Goal: Task Accomplishment & Management: Manage account settings

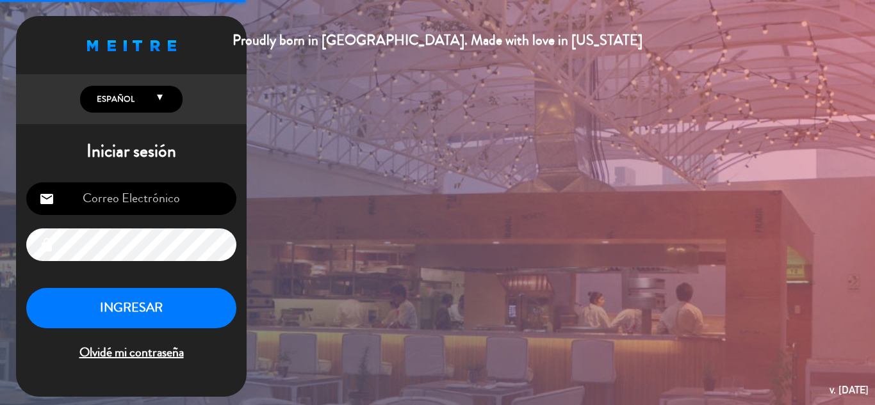
type input "[EMAIL_ADDRESS][DOMAIN_NAME]"
click at [158, 310] on button "INGRESAR" at bounding box center [131, 308] width 210 height 40
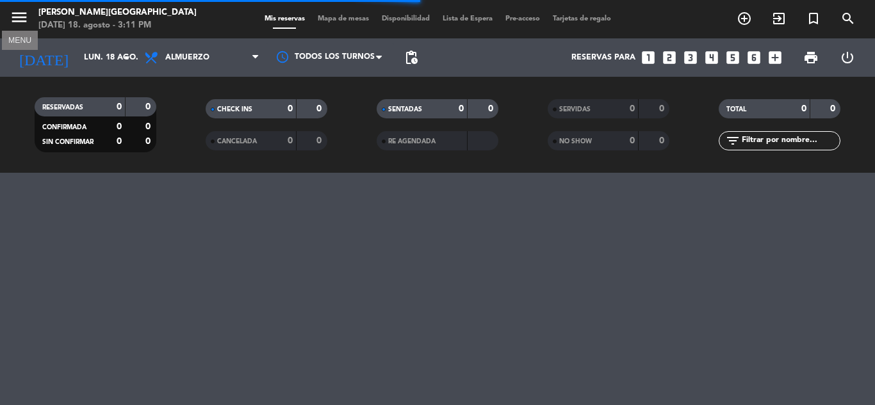
click at [14, 12] on icon "menu" at bounding box center [19, 17] width 19 height 19
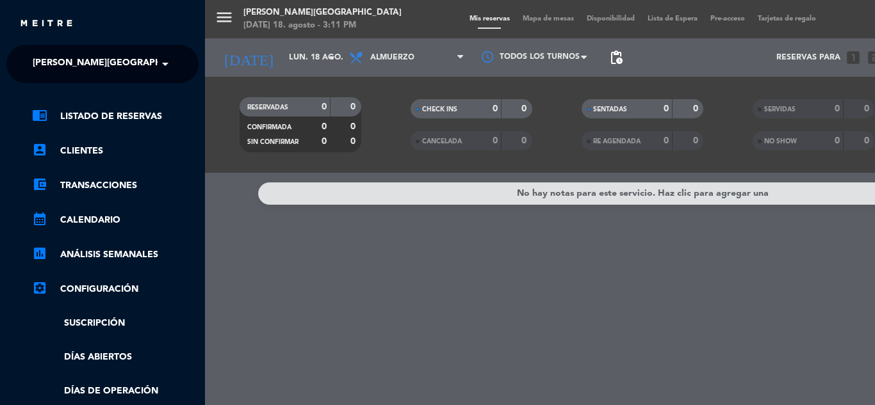
click at [65, 78] on ng-select "× [PERSON_NAME] ×" at bounding box center [102, 64] width 192 height 38
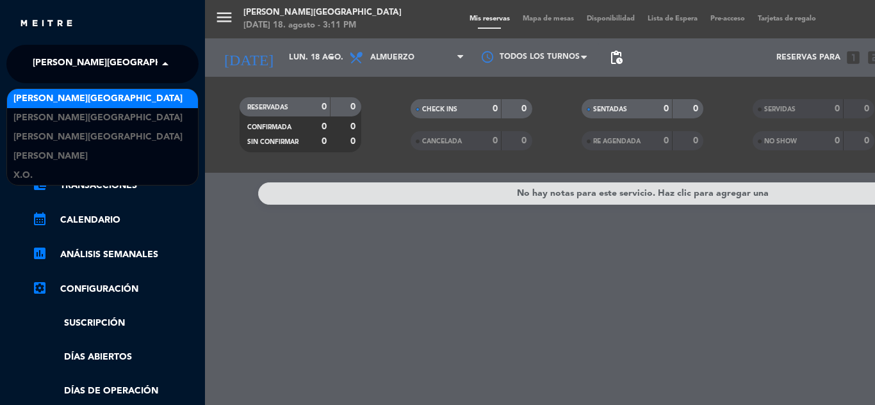
click at [101, 73] on span "[PERSON_NAME][GEOGRAPHIC_DATA]" at bounding box center [117, 64] width 169 height 27
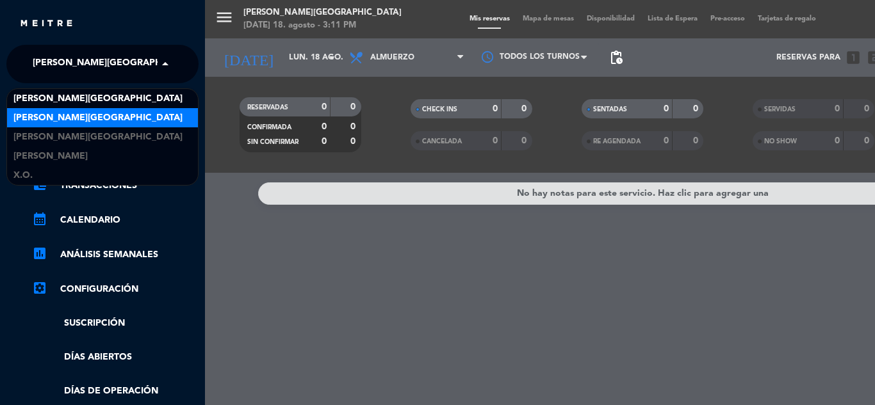
click at [115, 115] on div "[PERSON_NAME][GEOGRAPHIC_DATA]" at bounding box center [102, 117] width 191 height 19
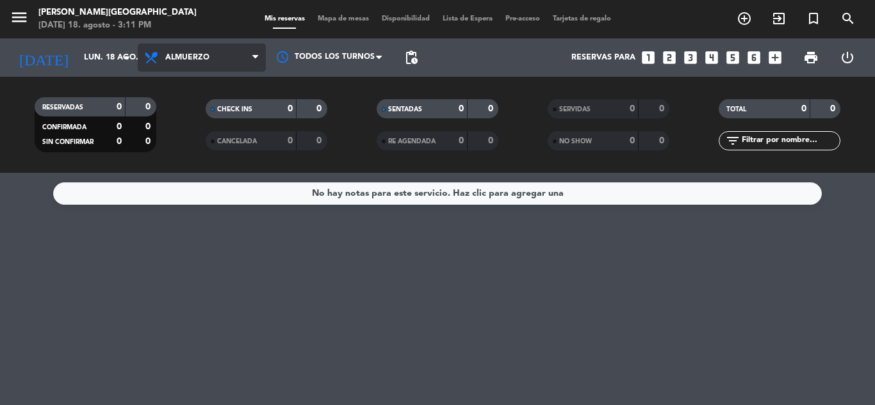
click at [208, 49] on span "Almuerzo" at bounding box center [202, 58] width 128 height 28
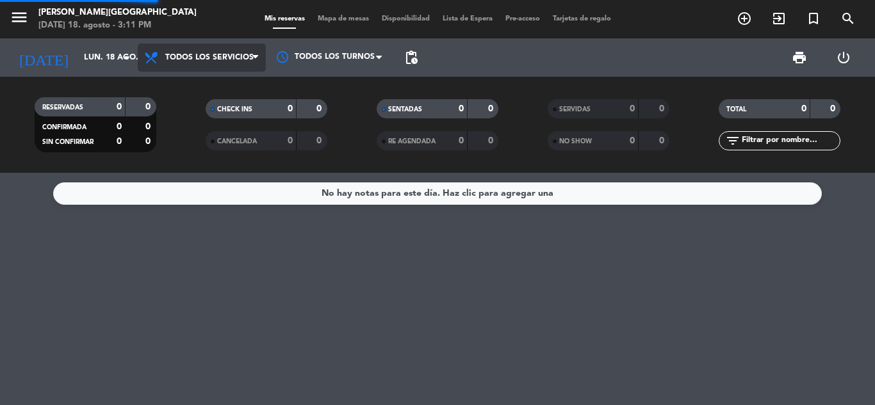
click at [181, 78] on div "menu [PERSON_NAME][GEOGRAPHIC_DATA] [DATE] 18. agosto - 3:11 PM Mis reservas Ma…" at bounding box center [437, 86] width 875 height 173
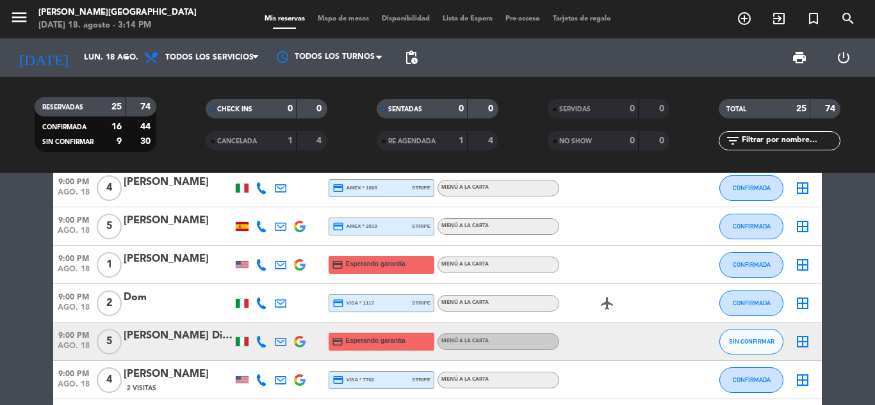
scroll to position [891, 0]
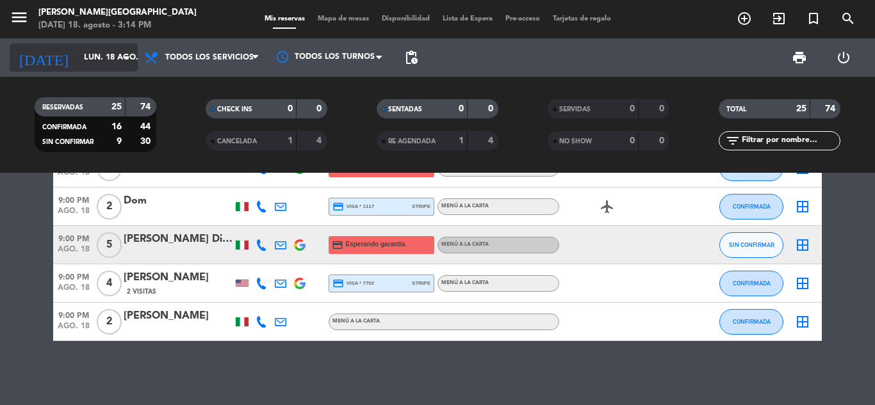
drag, startPoint x: 856, startPoint y: 279, endPoint x: 97, endPoint y: 51, distance: 792.6
click at [97, 51] on input "lun. 18 ago." at bounding box center [132, 58] width 108 height 22
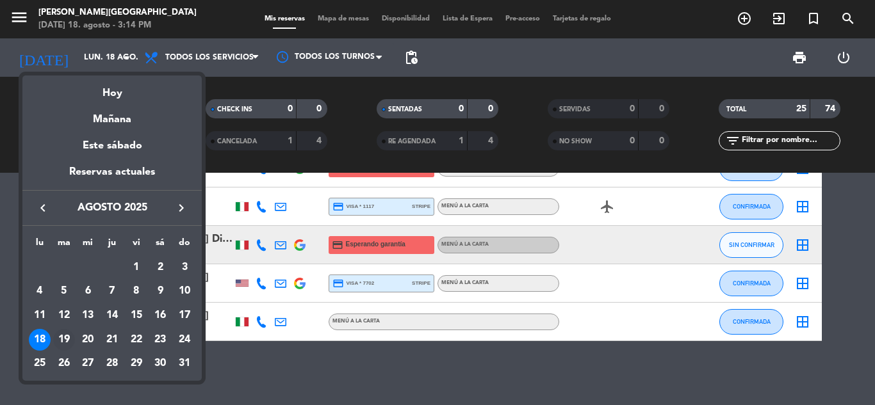
click at [62, 344] on div "19" at bounding box center [64, 340] width 22 height 22
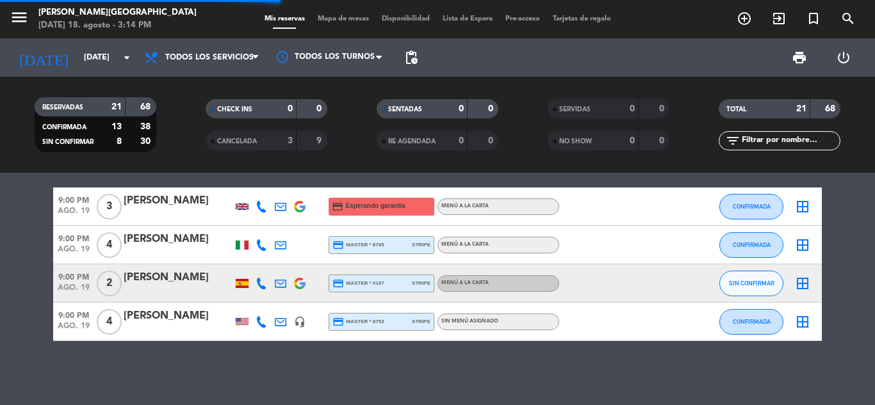
scroll to position [737, 0]
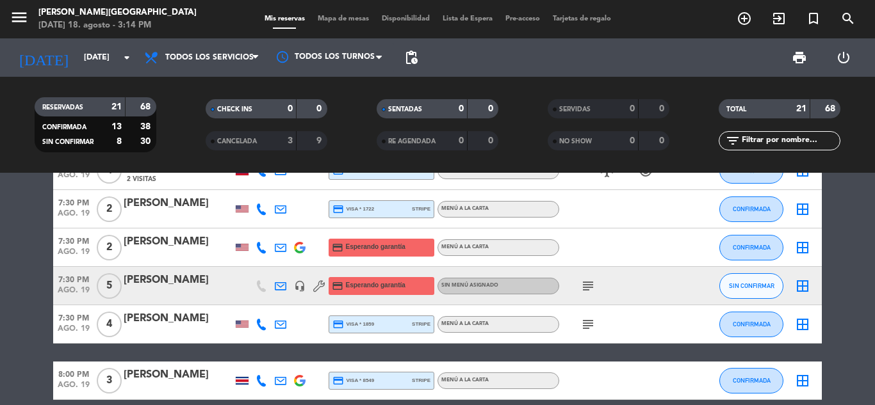
scroll to position [430, 0]
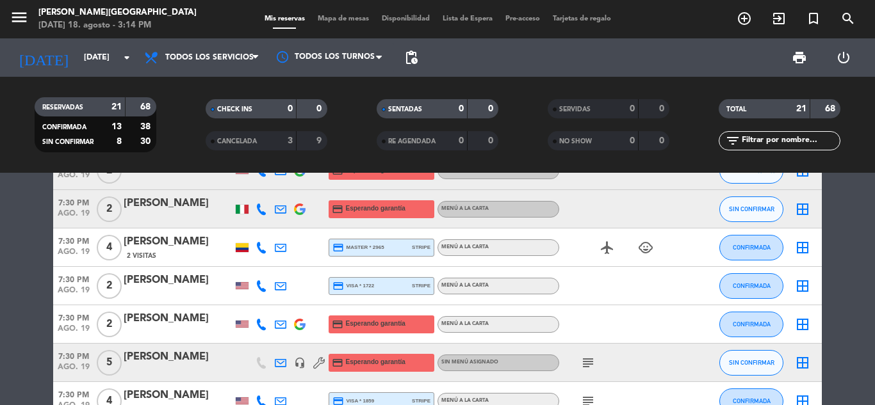
click at [591, 363] on icon "subject" at bounding box center [587, 363] width 15 height 15
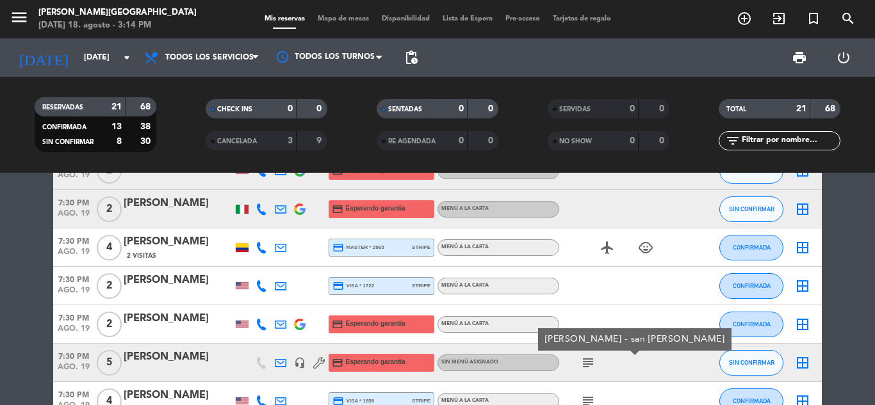
click at [844, 322] on bookings-row "6:30 PM [DATE] 3 [PERSON_NAME] headset_mic Sin menú asignado subject CONFIRMADA…" at bounding box center [437, 209] width 875 height 879
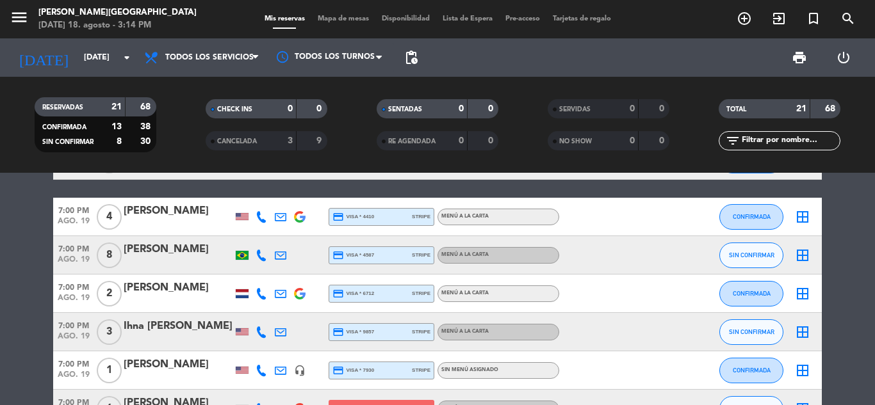
scroll to position [0, 0]
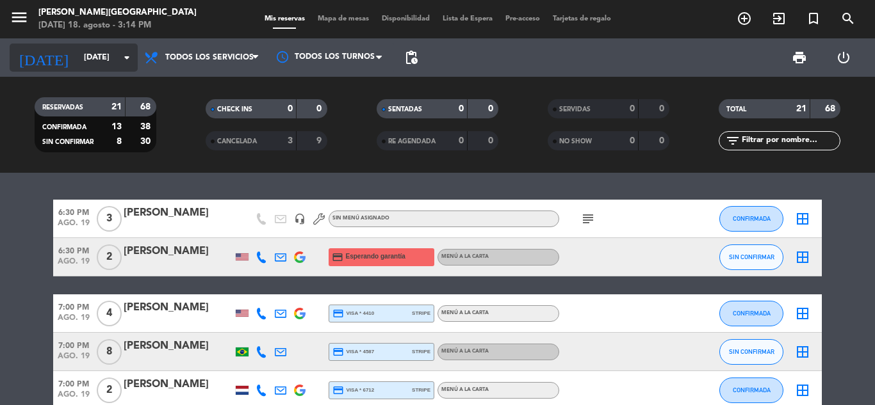
click at [107, 63] on input "[DATE]" at bounding box center [132, 58] width 108 height 22
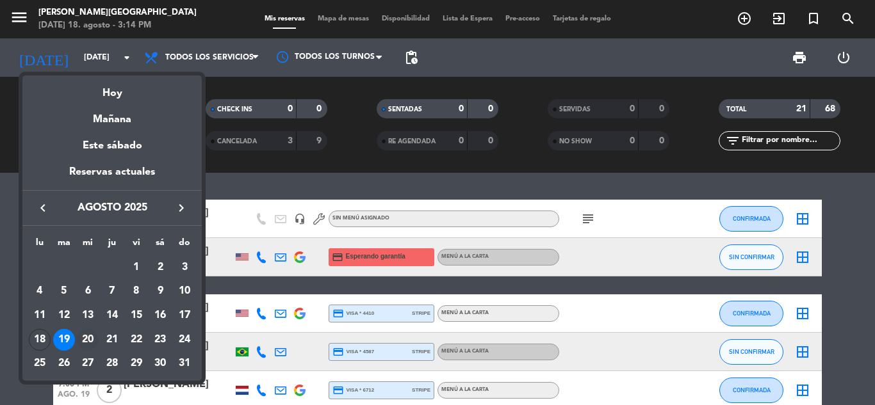
click at [85, 333] on div "20" at bounding box center [88, 340] width 22 height 22
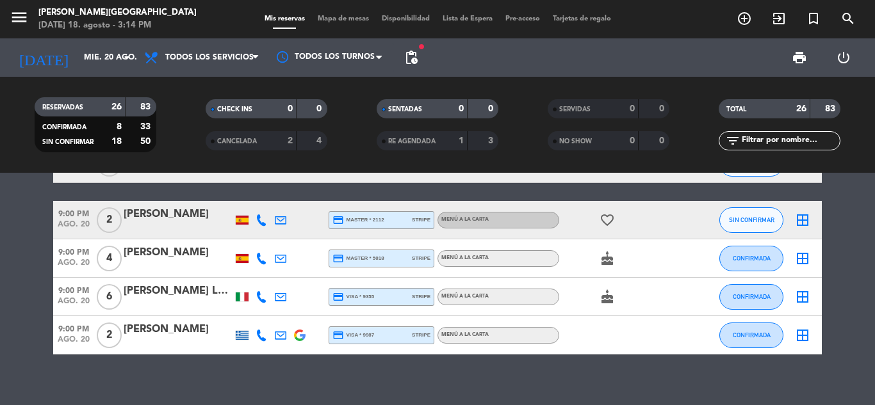
scroll to position [965, 0]
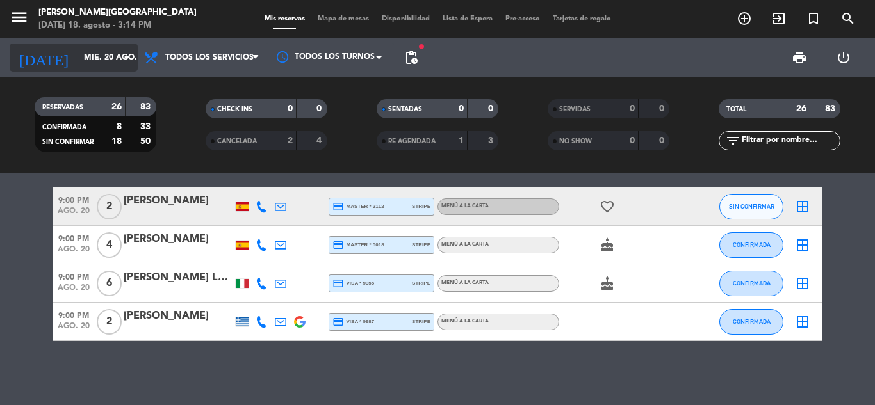
click at [93, 54] on input "mié. 20 ago." at bounding box center [132, 58] width 108 height 22
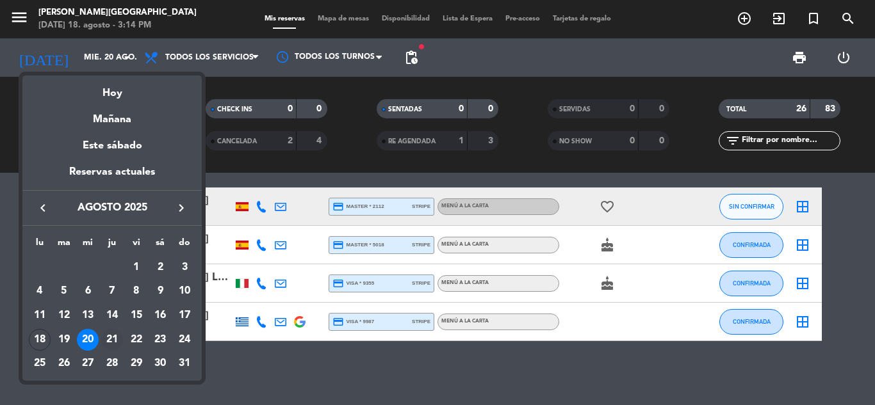
click at [107, 341] on div "21" at bounding box center [112, 340] width 22 height 22
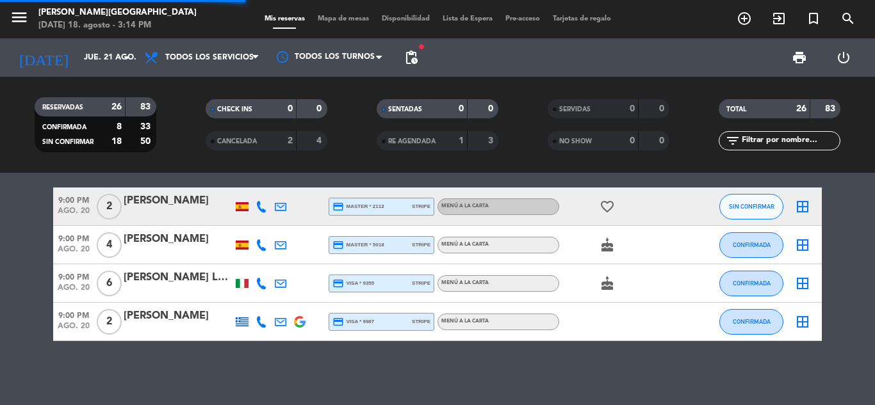
scroll to position [545, 0]
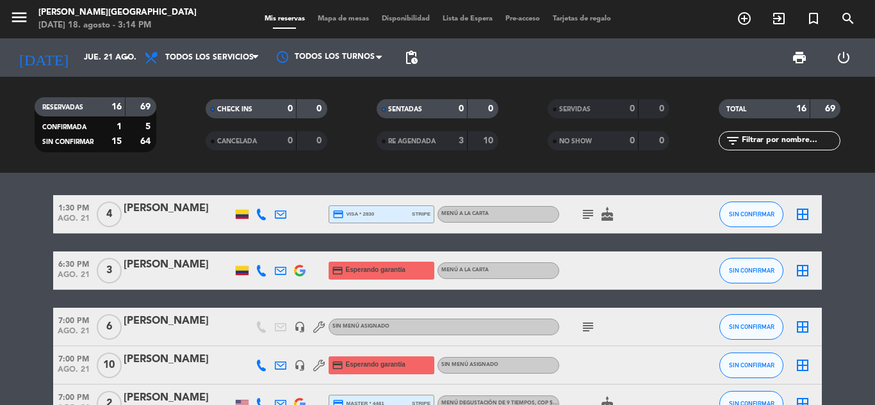
scroll to position [0, 0]
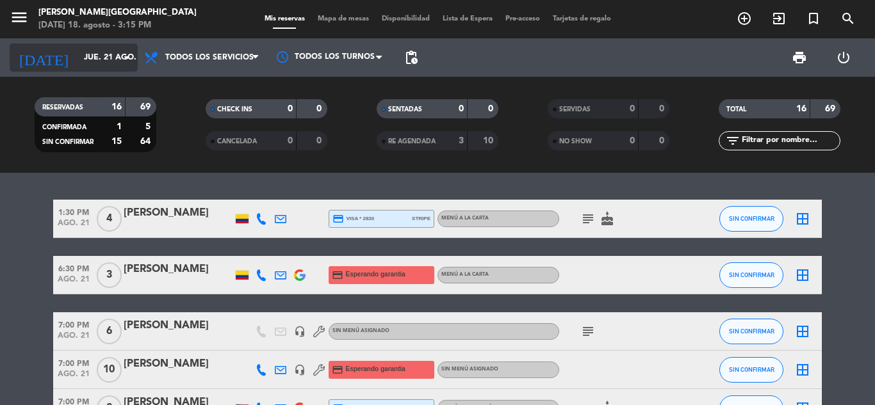
click at [99, 63] on input "jue. 21 ago." at bounding box center [132, 58] width 108 height 22
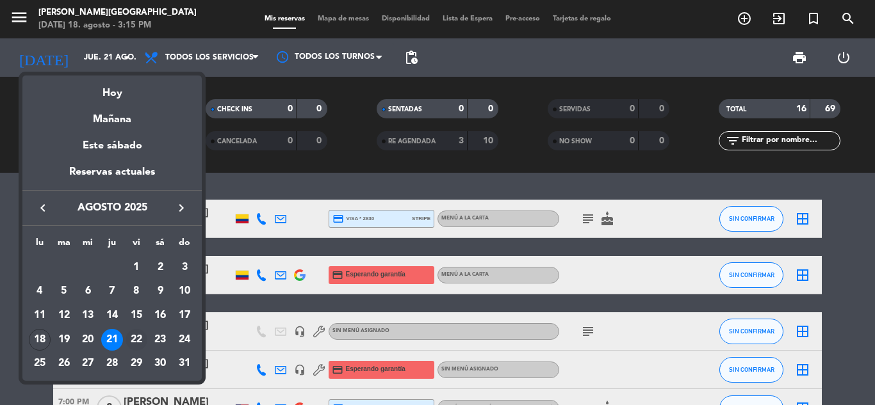
click at [129, 341] on div "22" at bounding box center [137, 340] width 22 height 22
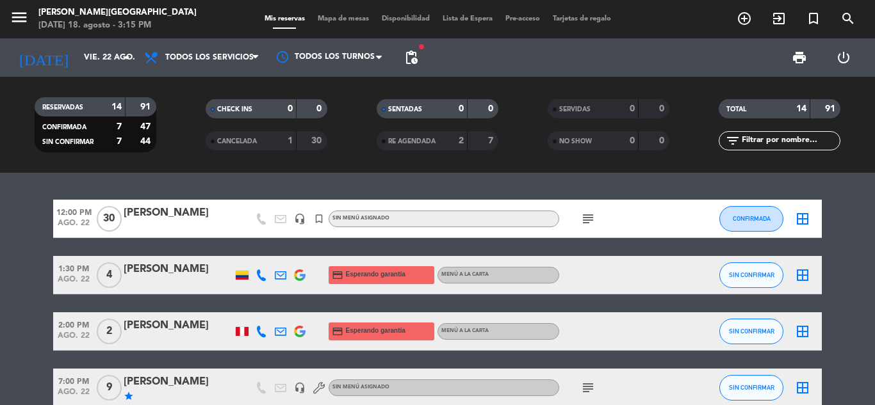
click at [587, 217] on icon "subject" at bounding box center [587, 218] width 15 height 15
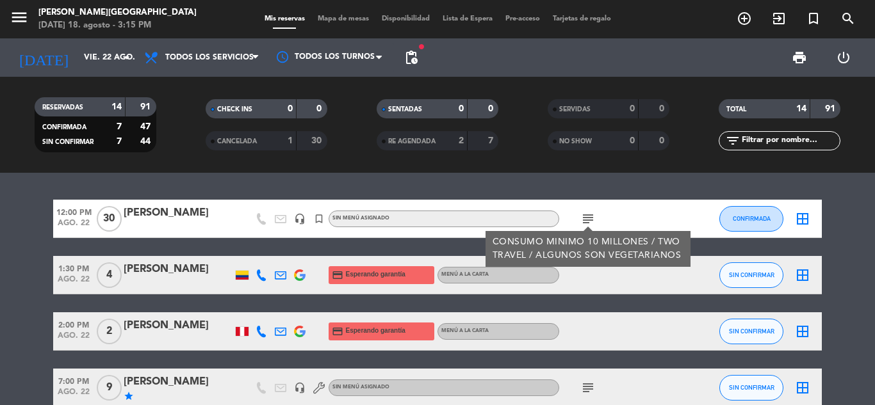
drag, startPoint x: 218, startPoint y: 209, endPoint x: 125, endPoint y: 209, distance: 93.5
click at [125, 209] on div "[PERSON_NAME]" at bounding box center [178, 213] width 109 height 17
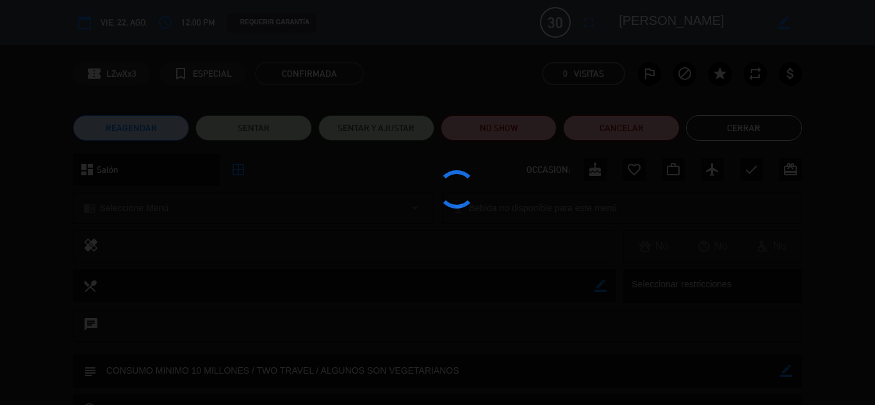
copy div "[PERSON_NAME]"
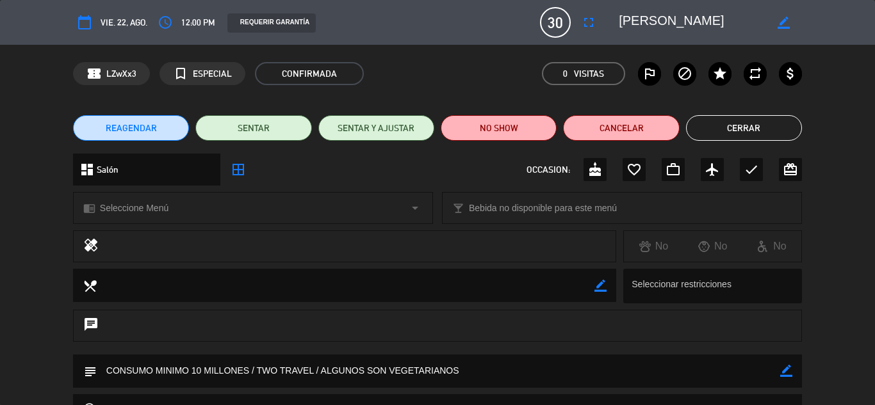
drag, startPoint x: 723, startPoint y: 18, endPoint x: 619, endPoint y: 34, distance: 105.6
click at [619, 34] on div "calendar_today vie. 22, ago. access_time 12:00 PM REQUERIR GARANTÍA 30 [PERSON_…" at bounding box center [437, 22] width 729 height 31
click at [844, 350] on div "chat" at bounding box center [437, 332] width 875 height 45
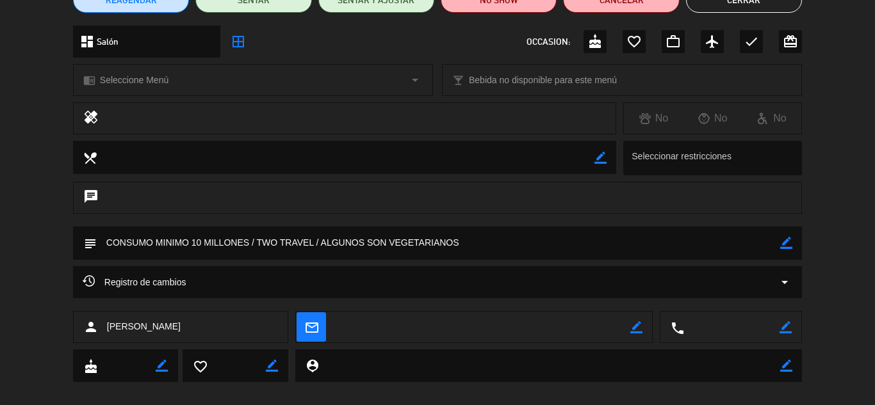
scroll to position [143, 0]
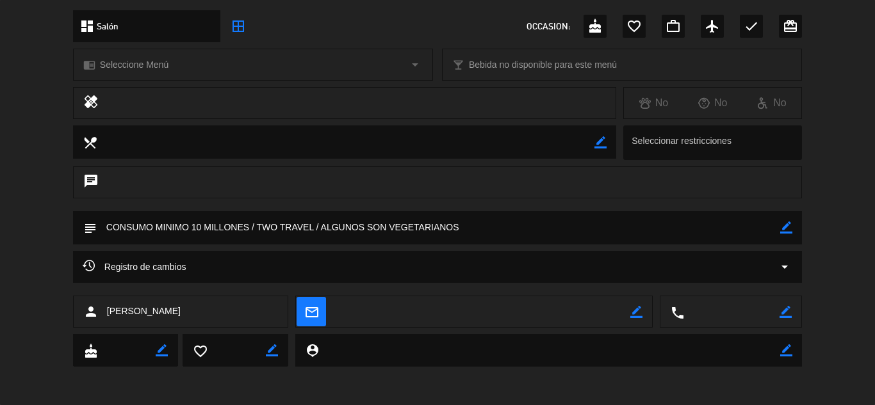
click at [782, 264] on icon "arrow_drop_down" at bounding box center [784, 266] width 15 height 15
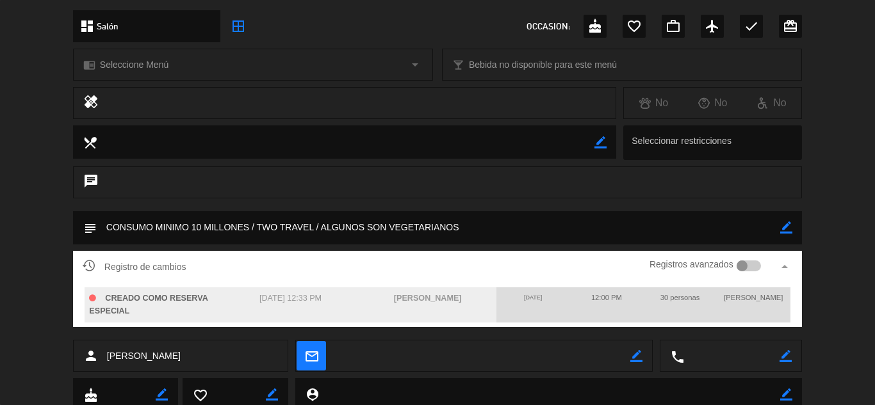
click at [821, 274] on div "Registro de cambios Registros avanzados arrow_drop_up CREADO COMO RESERVA ESPEC…" at bounding box center [437, 295] width 875 height 89
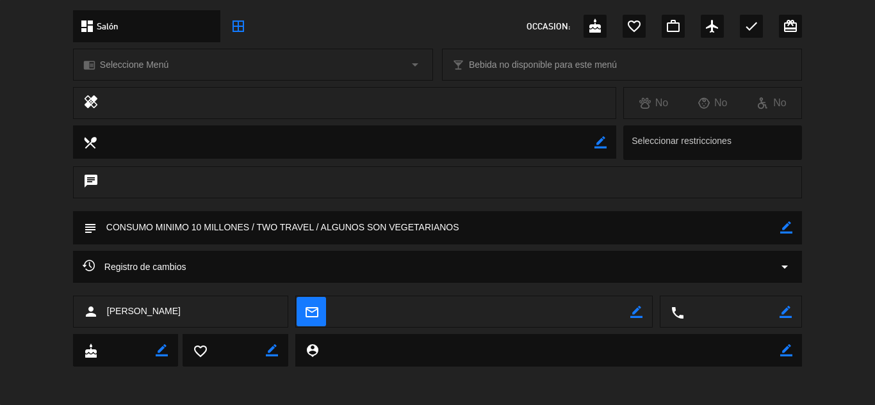
click at [773, 263] on div "Registro de cambios arrow_drop_down" at bounding box center [438, 266] width 710 height 15
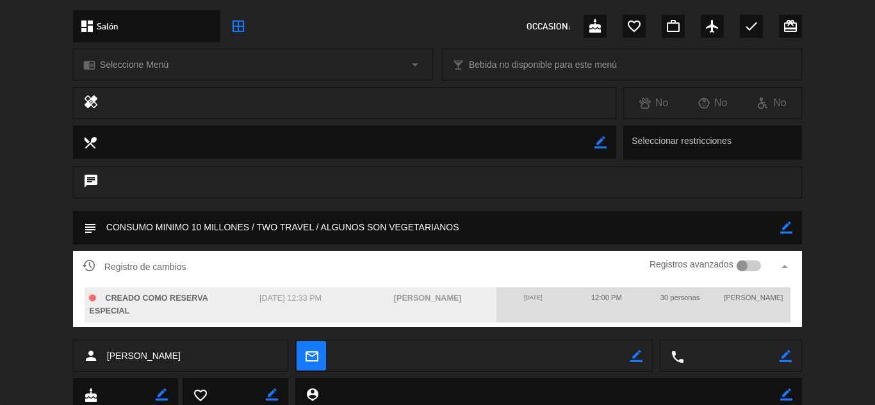
click at [871, 268] on div "Registro de cambios Registros avanzados arrow_drop_up CREADO COMO RESERVA ESPEC…" at bounding box center [437, 295] width 875 height 89
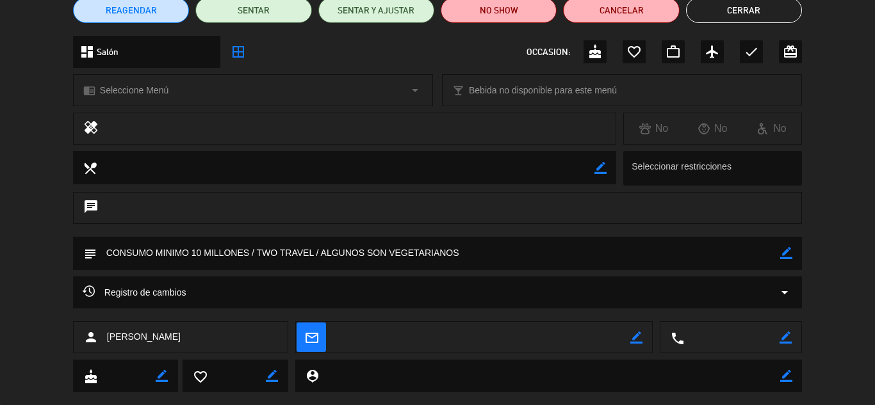
scroll to position [0, 0]
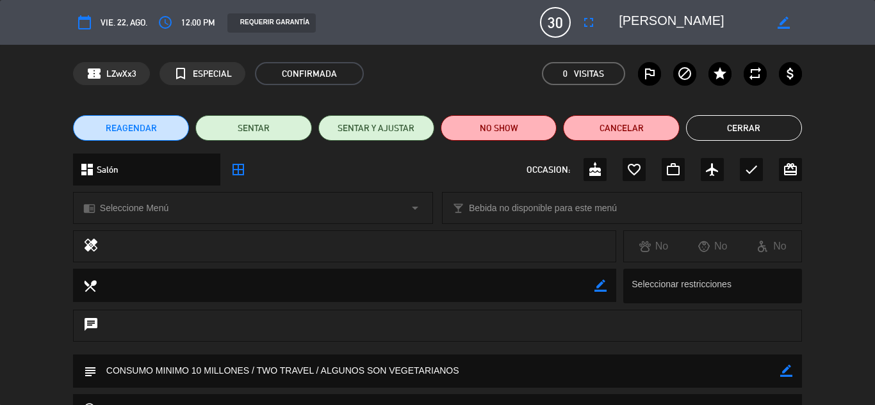
click at [735, 120] on button "Cerrar" at bounding box center [744, 128] width 116 height 26
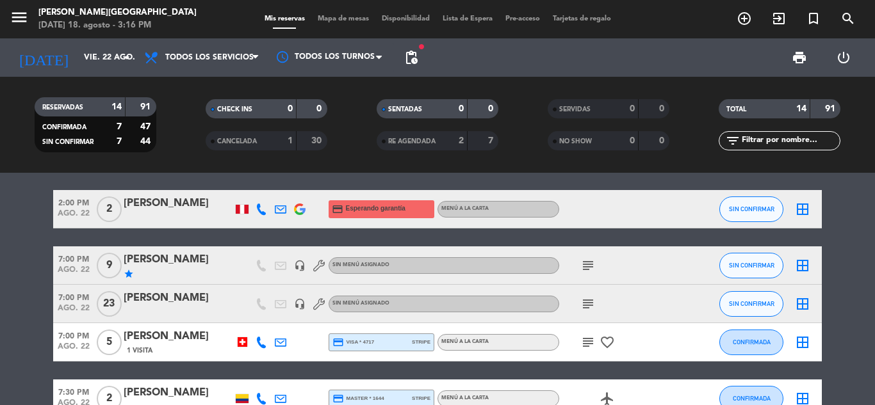
scroll to position [128, 0]
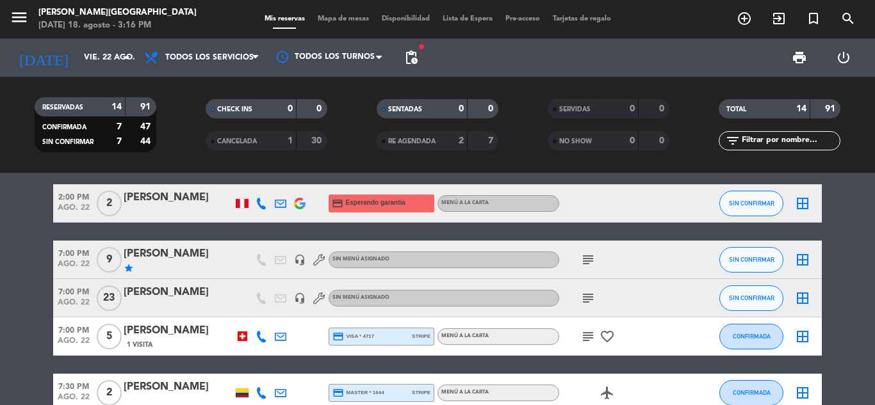
click at [587, 295] on icon "subject" at bounding box center [587, 298] width 15 height 15
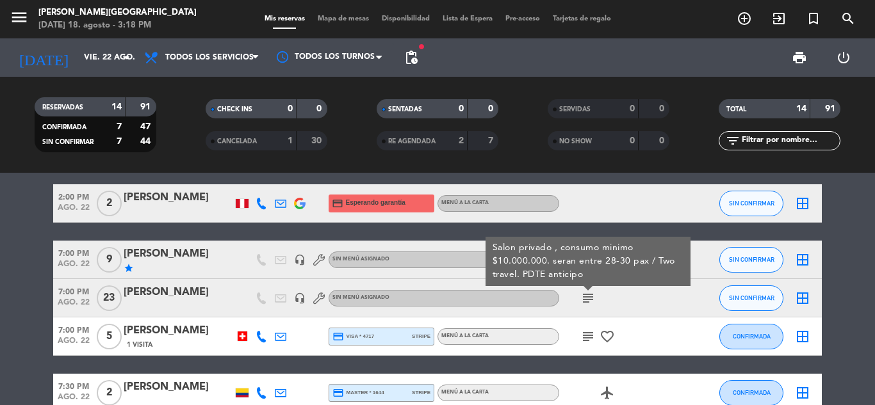
click at [170, 295] on div "[PERSON_NAME]" at bounding box center [178, 292] width 109 height 17
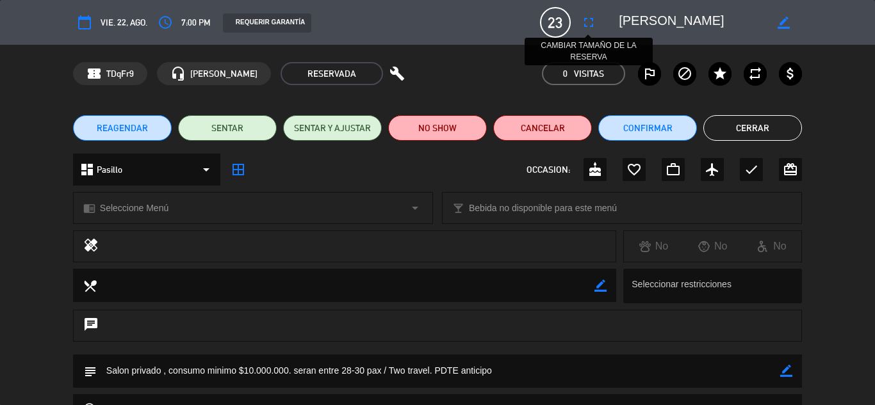
click at [587, 20] on icon "fullscreen" at bounding box center [588, 22] width 15 height 15
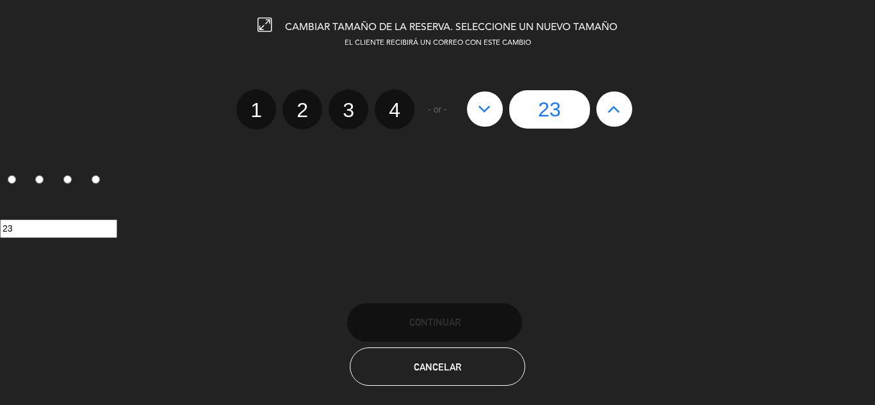
click at [613, 110] on icon at bounding box center [613, 109] width 13 height 20
click at [613, 110] on edit-booking-info-modal "CAMBIAR TAMAÑO DE LA RESERVA. SELECCIONE UN NUEVO TAMAÑO EL CLIENTE RECIBIRÁ UN…" at bounding box center [437, 202] width 875 height 405
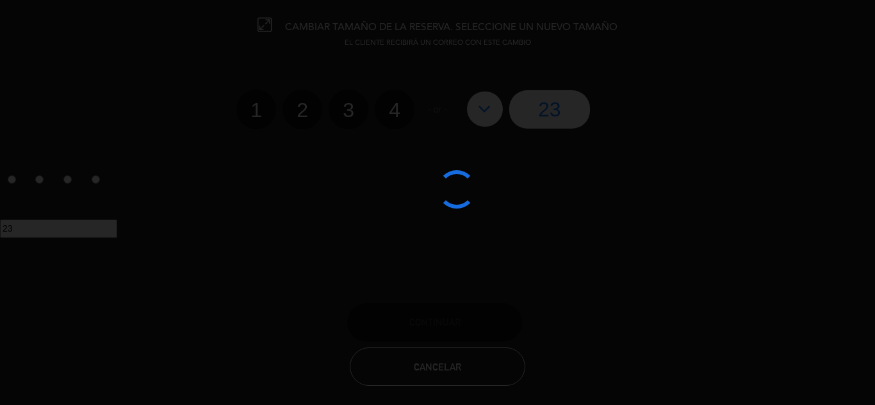
click at [613, 110] on div at bounding box center [437, 202] width 875 height 405
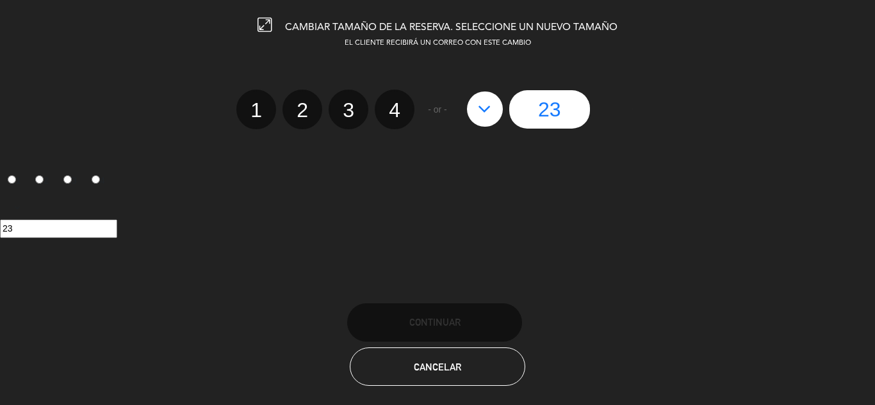
click at [613, 110] on div "23" at bounding box center [550, 109] width 178 height 38
click at [450, 363] on span "Cancelar" at bounding box center [437, 367] width 47 height 11
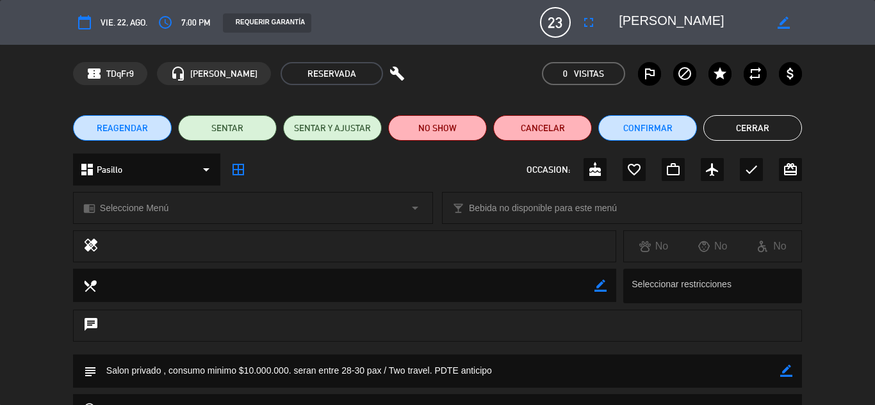
click at [782, 126] on button "Cerrar" at bounding box center [752, 128] width 99 height 26
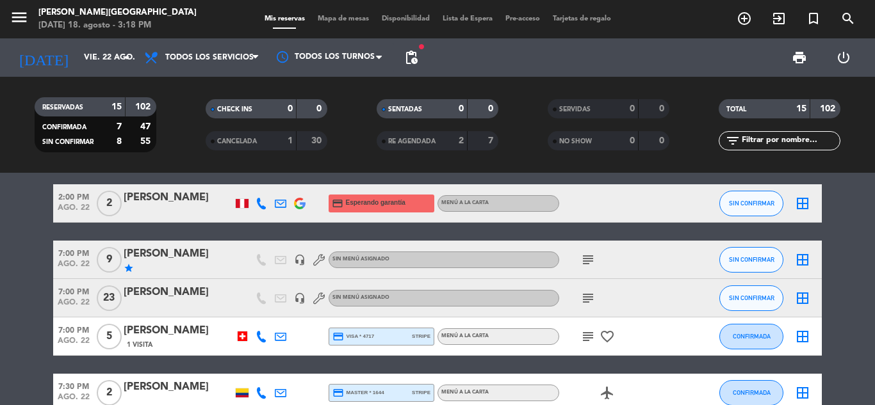
click at [840, 268] on bookings-row "12:00 PM [DATE] [PERSON_NAME] headset_mic turned_in_not Sin menú asignado subje…" at bounding box center [437, 405] width 875 height 666
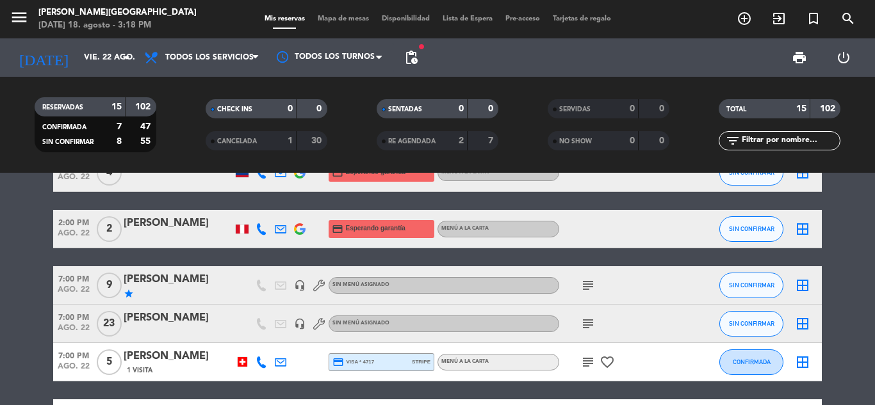
scroll to position [0, 0]
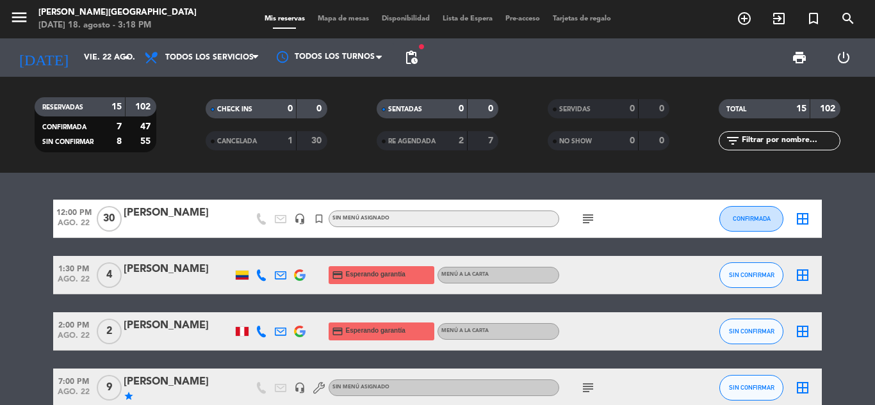
click at [581, 218] on icon "subject" at bounding box center [587, 218] width 15 height 15
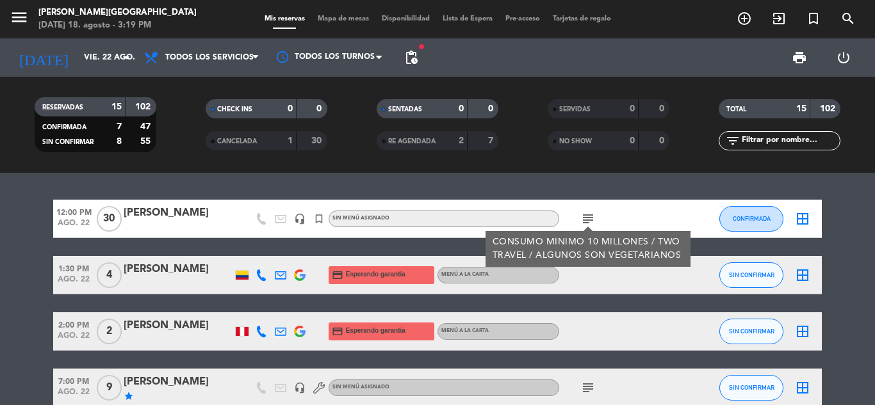
click at [141, 206] on div "[PERSON_NAME]" at bounding box center [178, 213] width 109 height 17
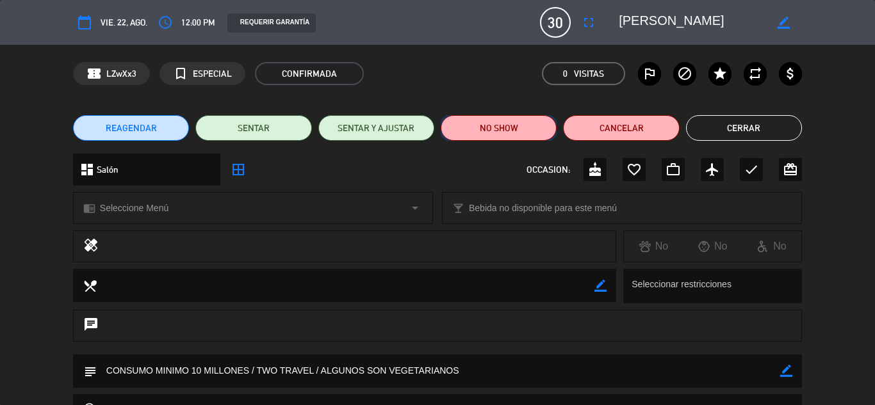
click at [484, 129] on button "NO SHOW" at bounding box center [499, 128] width 116 height 26
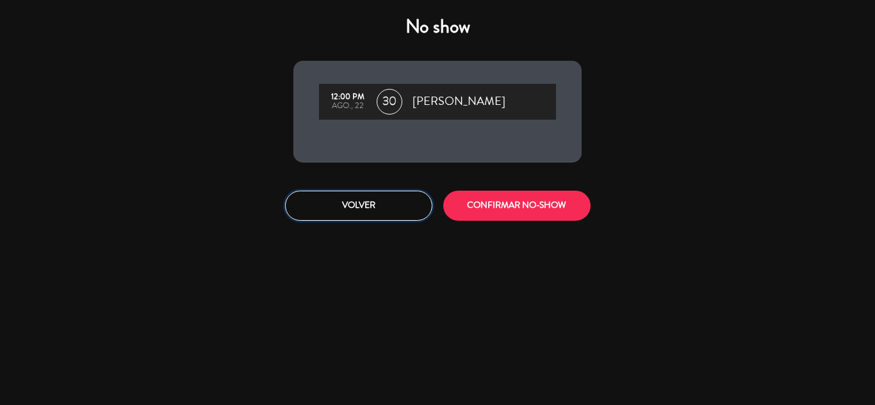
click at [361, 199] on button "Volver" at bounding box center [358, 206] width 147 height 30
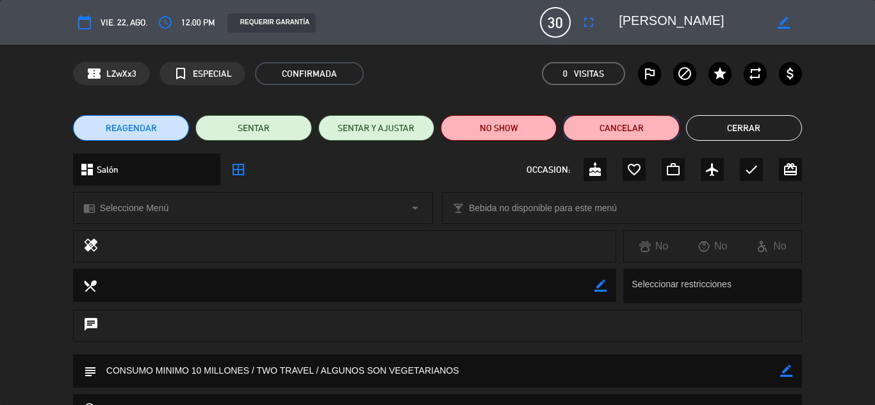
click at [625, 133] on button "Cancelar" at bounding box center [621, 128] width 116 height 26
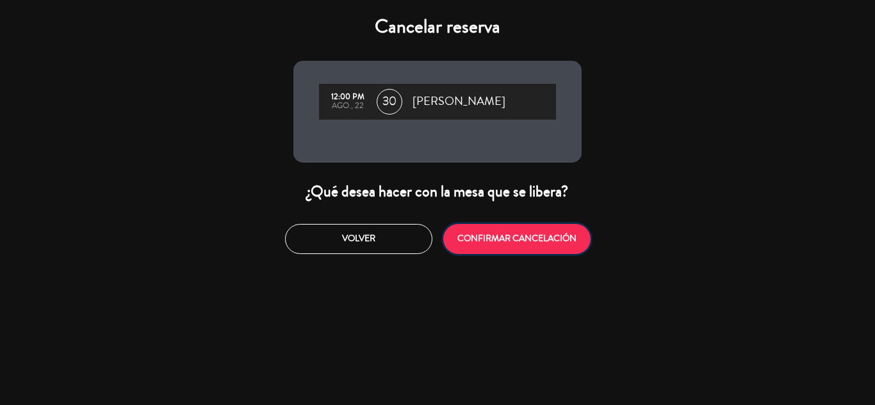
click at [514, 236] on button "CONFIRMAR CANCELACIÓN" at bounding box center [516, 239] width 147 height 30
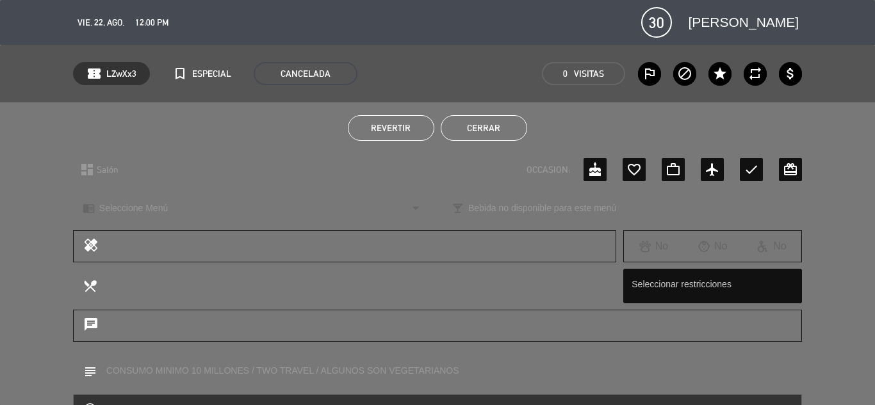
click at [480, 129] on button "Cerrar" at bounding box center [484, 128] width 86 height 26
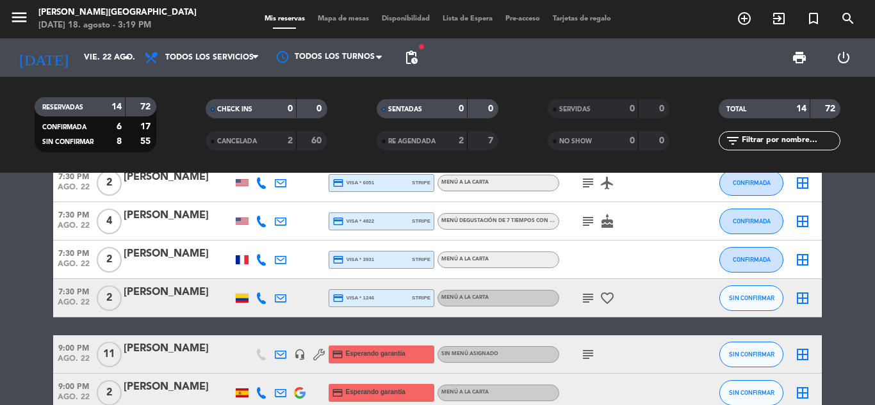
scroll to position [436, 0]
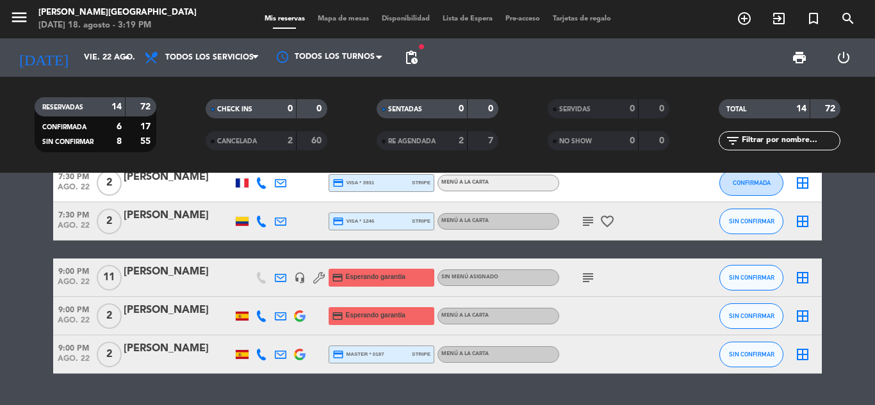
click at [587, 279] on icon "subject" at bounding box center [587, 277] width 15 height 15
click at [856, 259] on bookings-row "1:30 PM [DATE] 4 [PERSON_NAME] credit_card Esperando garantía Menú a la carta S…" at bounding box center [437, 69] width 875 height 610
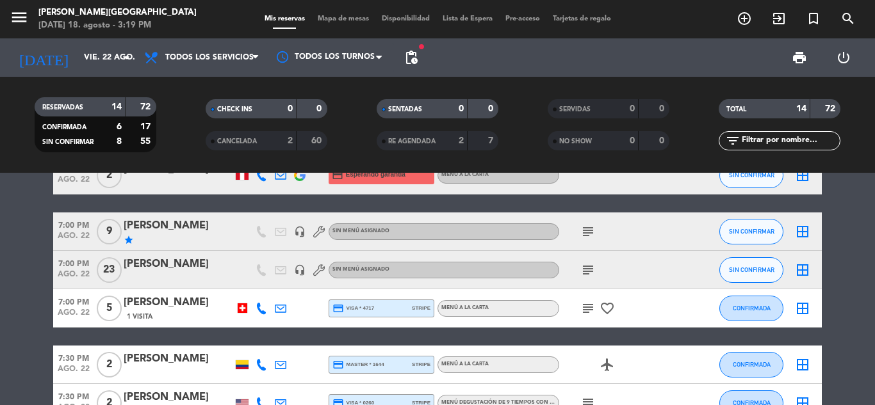
scroll to position [102, 0]
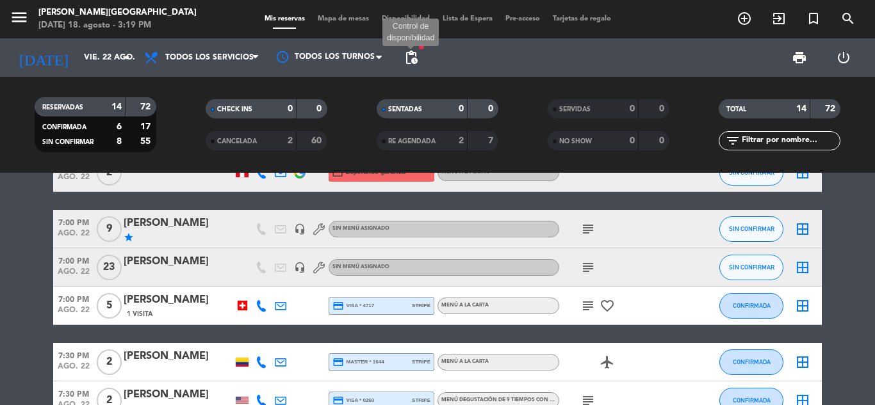
click at [409, 58] on span "pending_actions" at bounding box center [411, 57] width 15 height 15
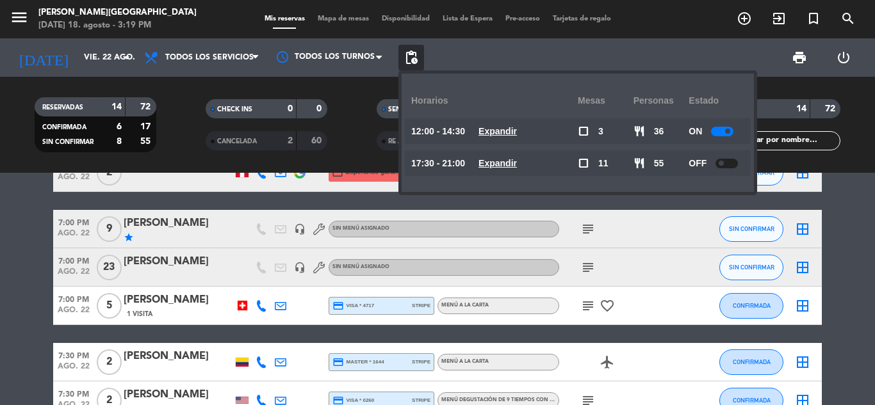
click at [851, 263] on bookings-row "1:30 PM [DATE] 4 [PERSON_NAME] credit_card Esperando garantía Menú a la carta S…" at bounding box center [437, 402] width 875 height 610
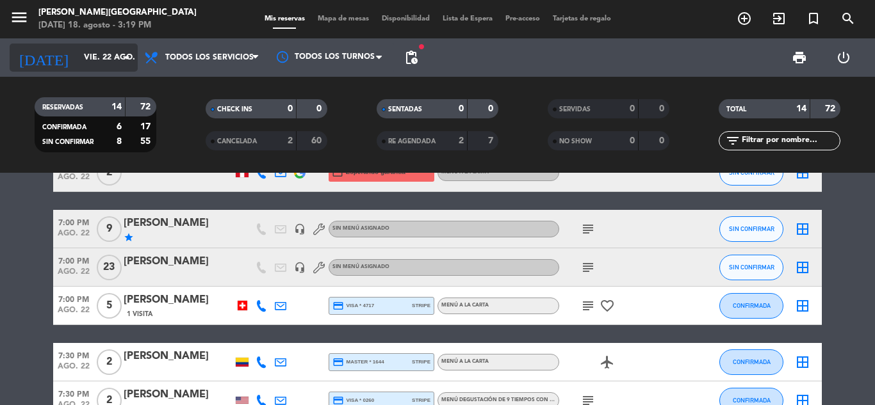
click at [119, 52] on input "vie. 22 ago." at bounding box center [132, 58] width 108 height 22
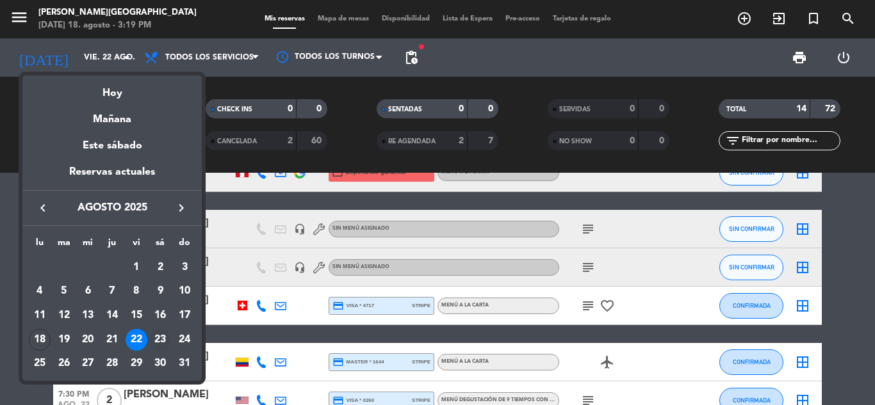
click at [160, 334] on div "23" at bounding box center [160, 340] width 22 height 22
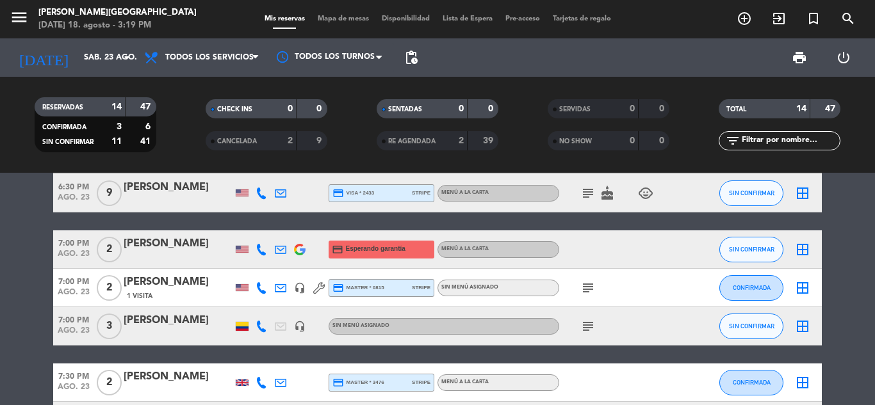
click at [844, 282] on bookings-row "6:30 PM [DATE] 2 [PERSON_NAME] credit_card amex * 4001 stripe Menú degustación …" at bounding box center [437, 393] width 875 height 592
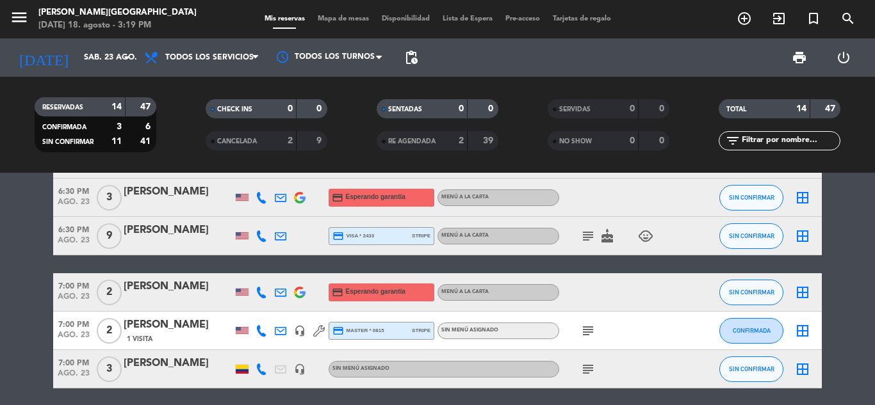
scroll to position [0, 0]
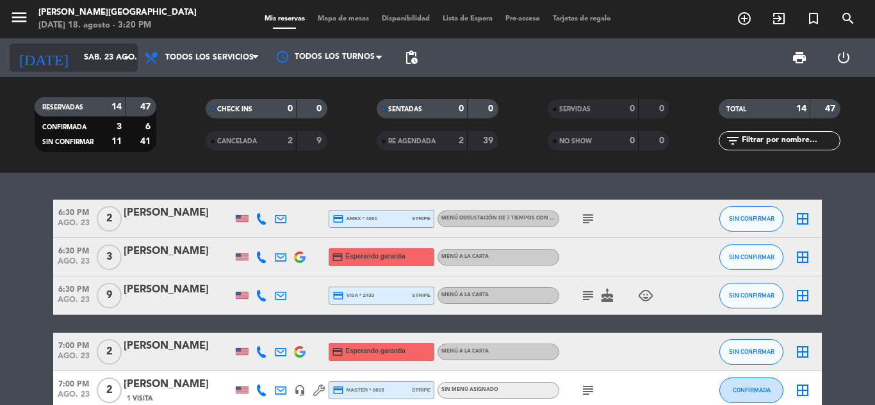
click at [101, 65] on input "sáb. 23 ago." at bounding box center [132, 58] width 108 height 22
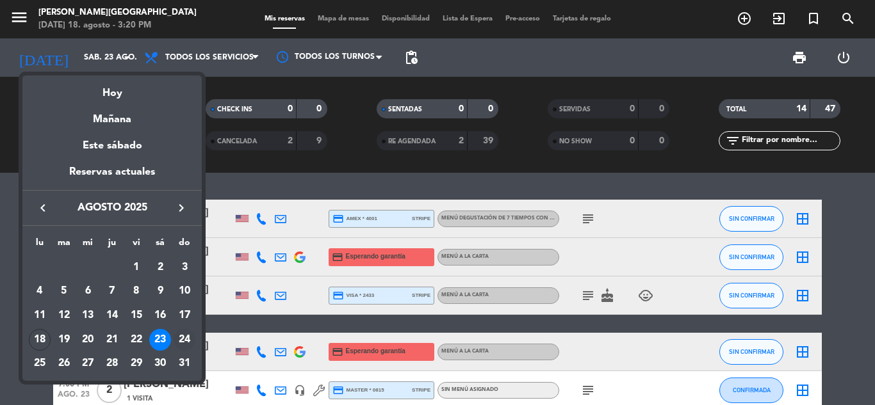
click at [180, 336] on div "24" at bounding box center [185, 340] width 22 height 22
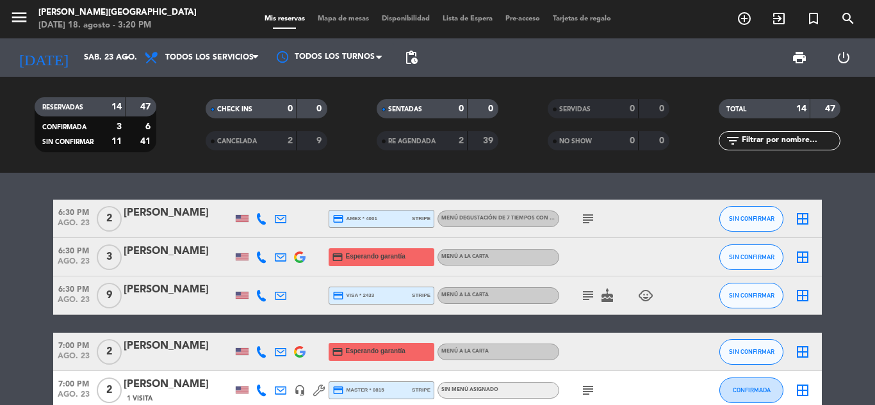
type input "dom. 24 ago."
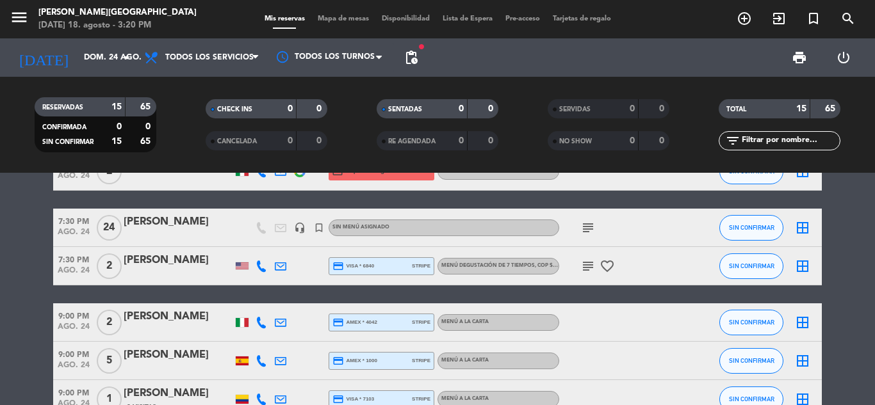
scroll to position [410, 0]
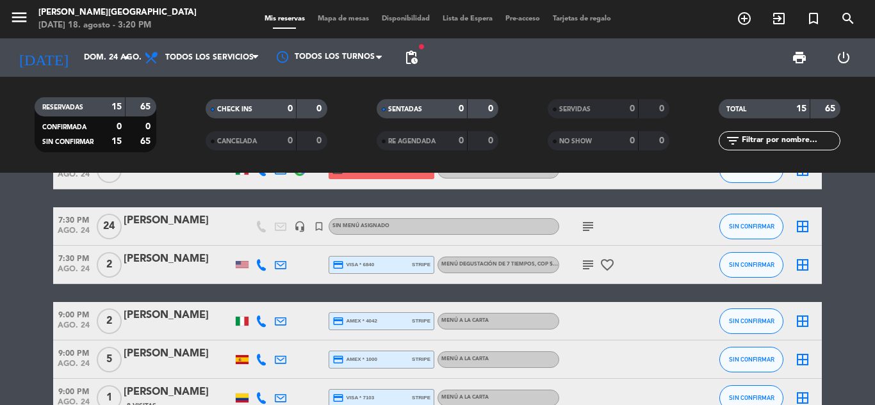
click at [591, 224] on icon "subject" at bounding box center [587, 226] width 15 height 15
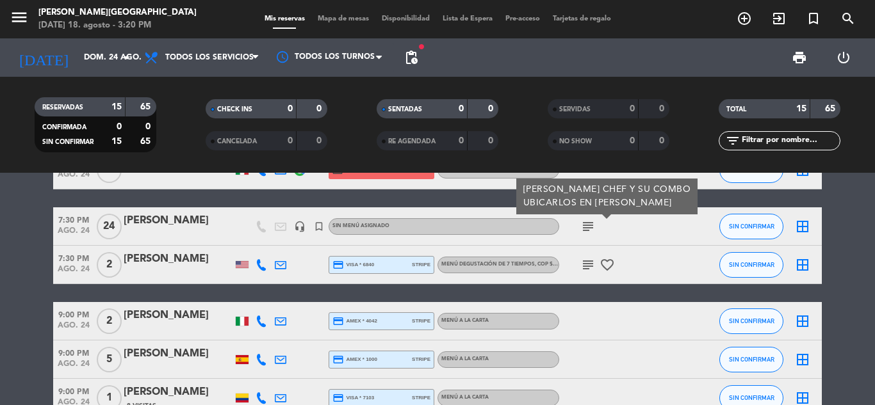
click at [850, 282] on bookings-row "1:00 PM [DATE] 3 [PERSON_NAME] headset_mic Sin menú asignado subject SIN CONFIR…" at bounding box center [437, 123] width 875 height 666
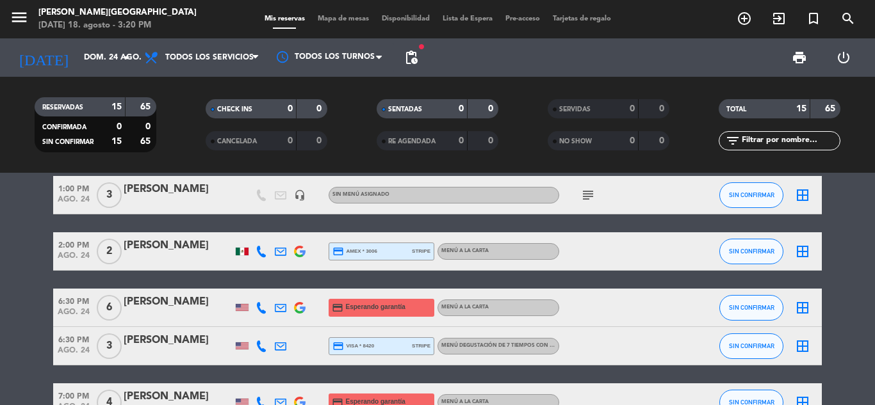
scroll to position [0, 0]
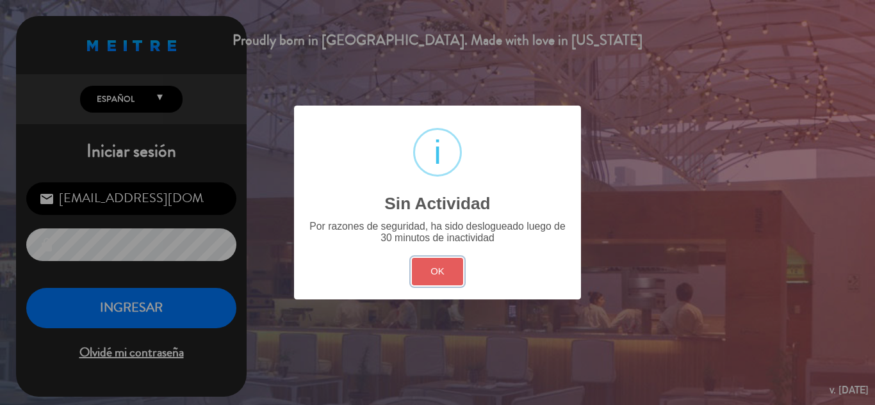
click at [438, 277] on button "OK" at bounding box center [438, 272] width 52 height 28
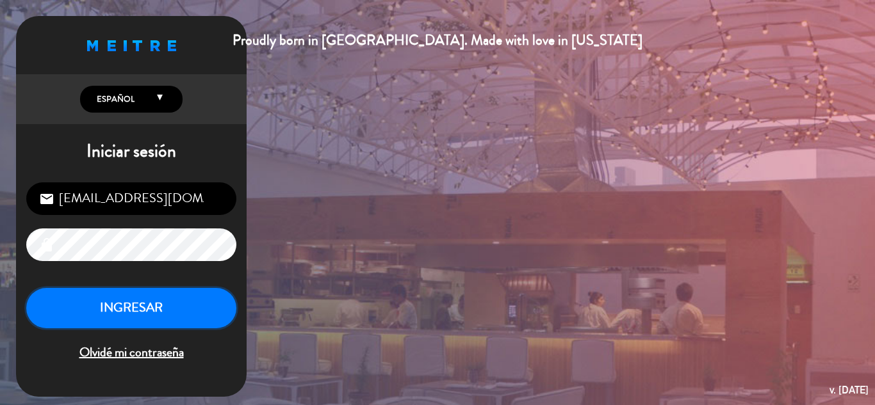
click at [150, 301] on button "INGRESAR" at bounding box center [131, 308] width 210 height 40
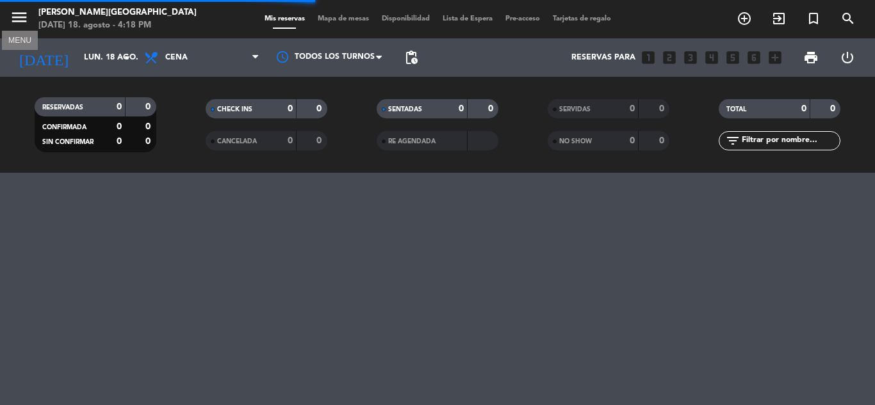
click at [13, 17] on icon "menu" at bounding box center [19, 17] width 19 height 19
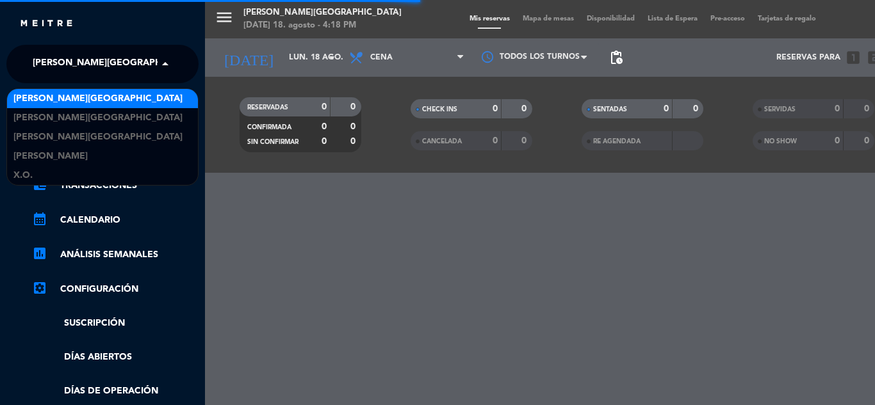
click at [103, 61] on span "[PERSON_NAME][GEOGRAPHIC_DATA]" at bounding box center [117, 64] width 169 height 27
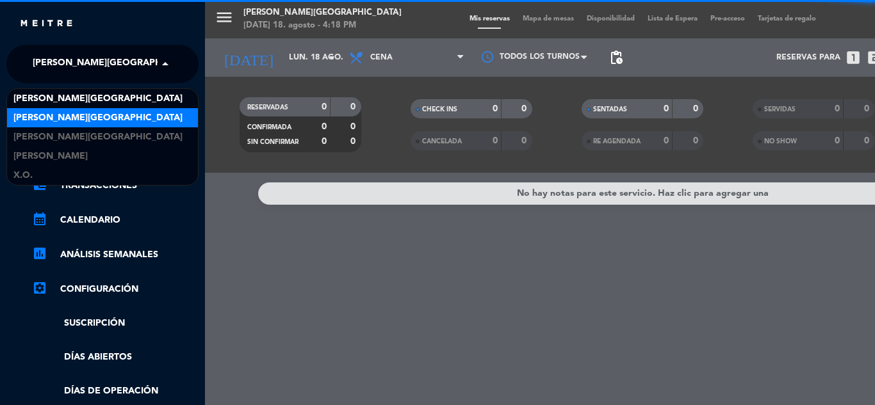
click at [117, 115] on div "[PERSON_NAME][GEOGRAPHIC_DATA]" at bounding box center [102, 117] width 191 height 19
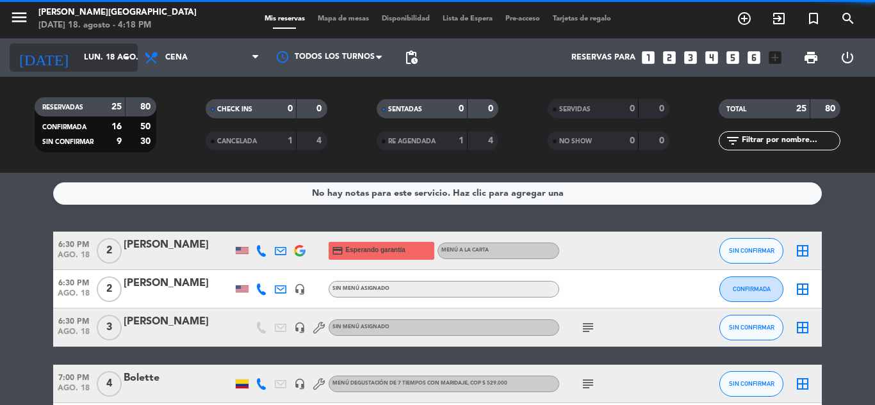
click at [109, 63] on input "lun. 18 ago." at bounding box center [132, 58] width 108 height 22
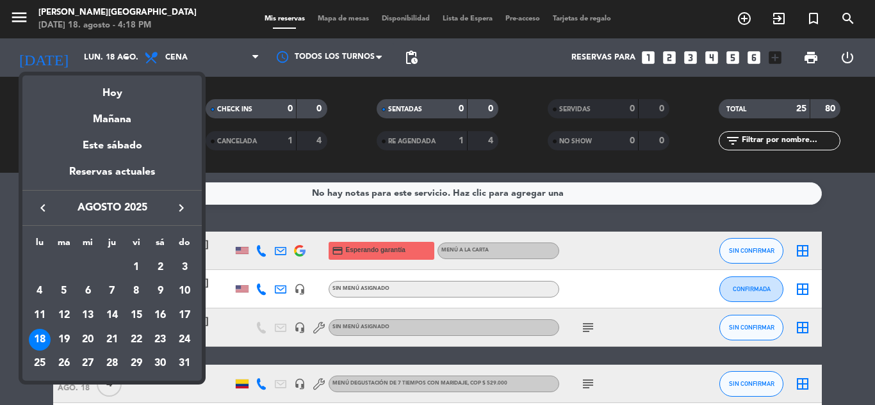
click at [182, 209] on icon "keyboard_arrow_right" at bounding box center [181, 208] width 15 height 15
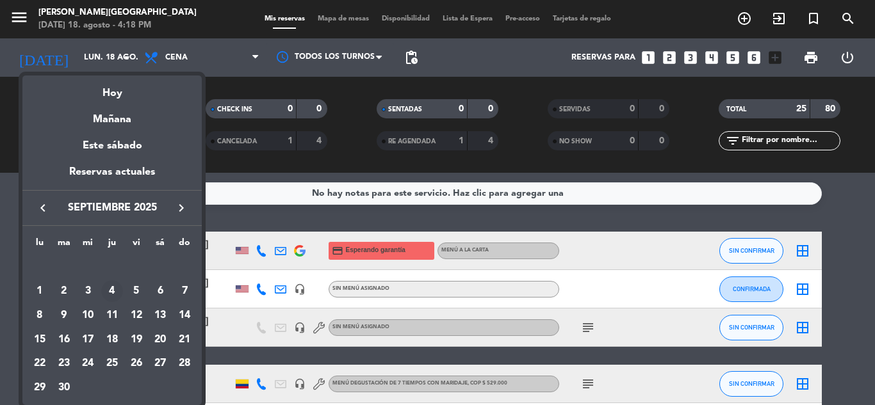
click at [111, 295] on div "4" at bounding box center [112, 292] width 22 height 22
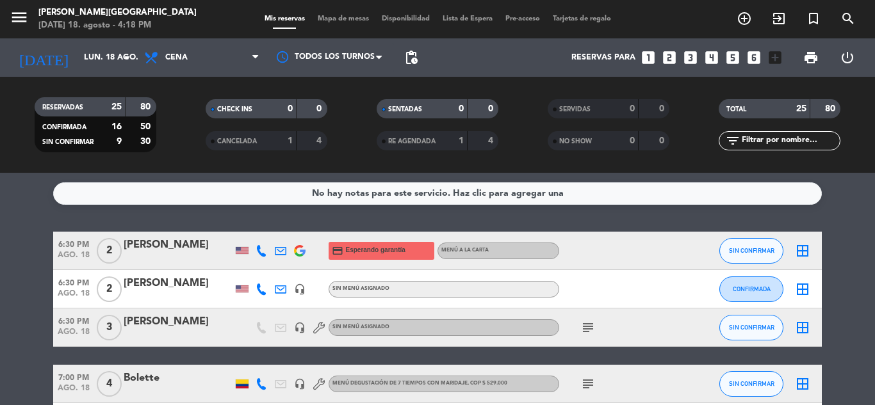
type input "[DEMOGRAPHIC_DATA][DATE]"
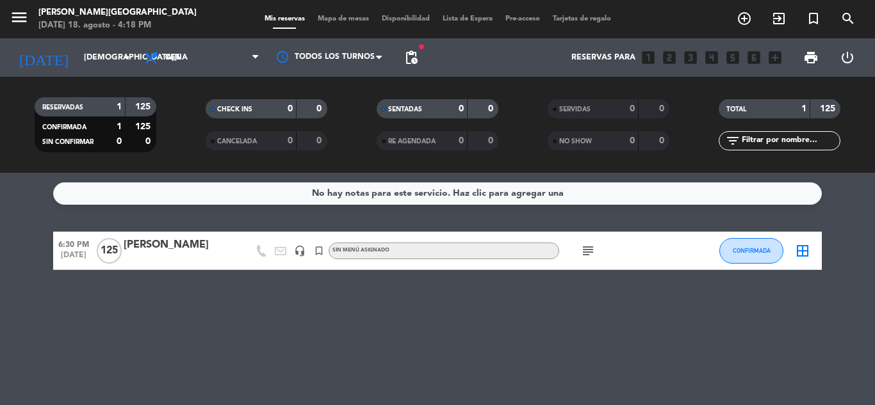
click at [179, 238] on div "[PERSON_NAME]" at bounding box center [178, 245] width 109 height 17
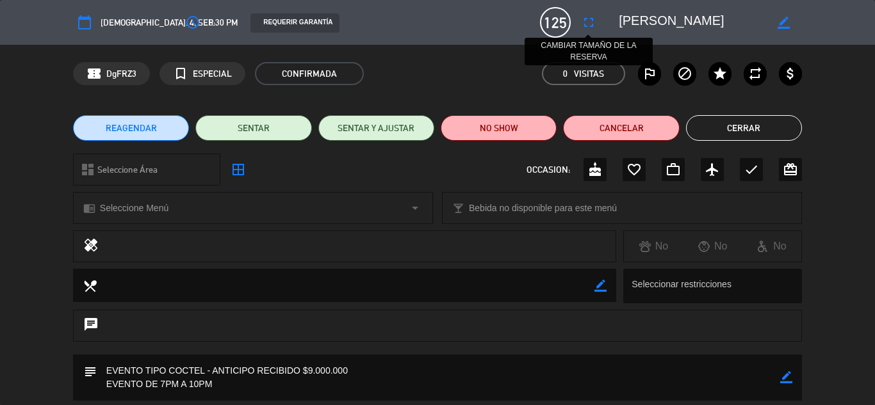
click at [584, 20] on icon "fullscreen" at bounding box center [588, 22] width 15 height 15
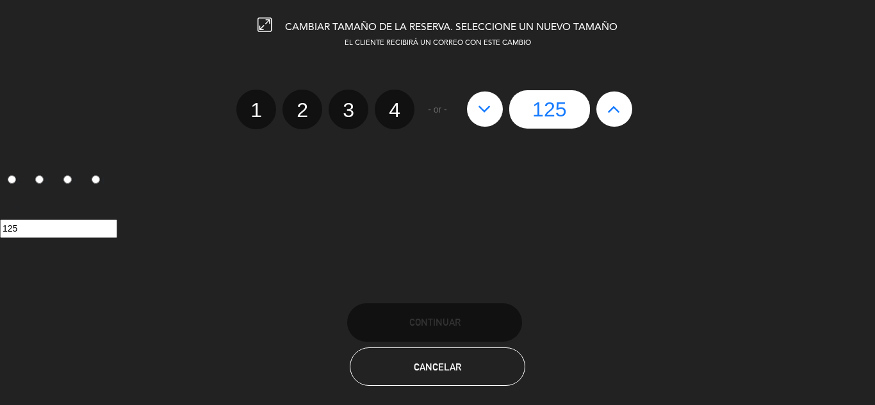
click at [482, 108] on icon at bounding box center [484, 109] width 13 height 20
type input "124"
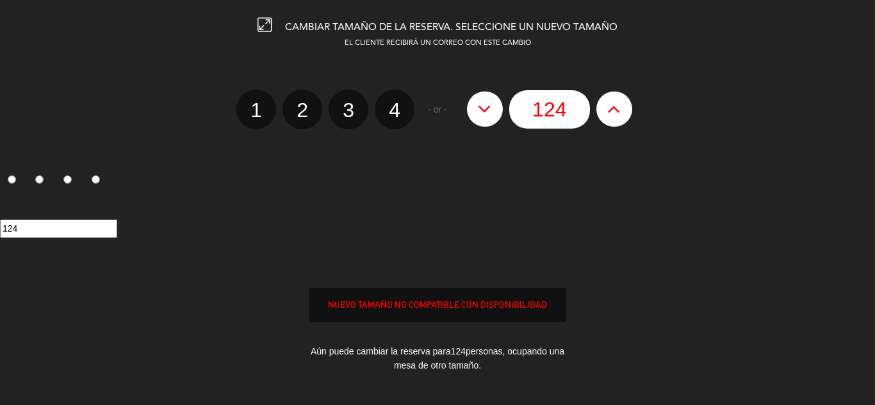
click at [482, 108] on icon at bounding box center [484, 109] width 13 height 20
type input "123"
click at [482, 108] on icon at bounding box center [484, 109] width 13 height 20
type input "122"
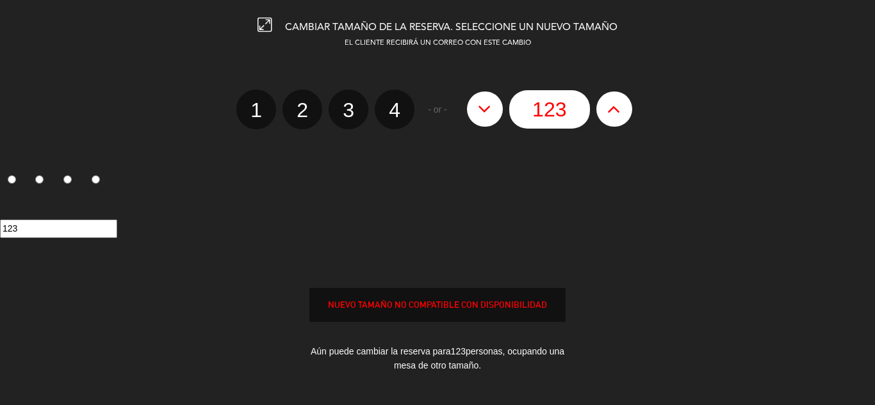
type input "122"
click at [482, 108] on icon at bounding box center [484, 109] width 13 height 20
type input "121"
click at [482, 108] on icon at bounding box center [484, 109] width 13 height 20
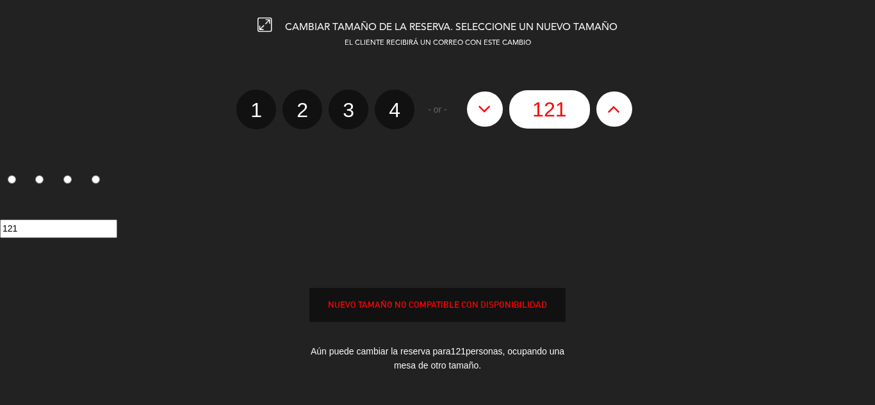
type input "120"
click at [482, 108] on icon at bounding box center [484, 109] width 13 height 20
type input "119"
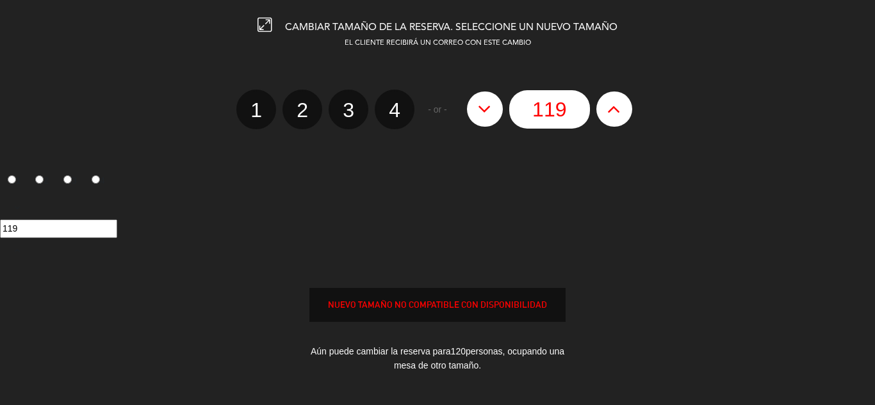
click at [482, 108] on icon at bounding box center [484, 109] width 13 height 20
type input "118"
click at [482, 108] on icon at bounding box center [484, 109] width 13 height 20
type input "117"
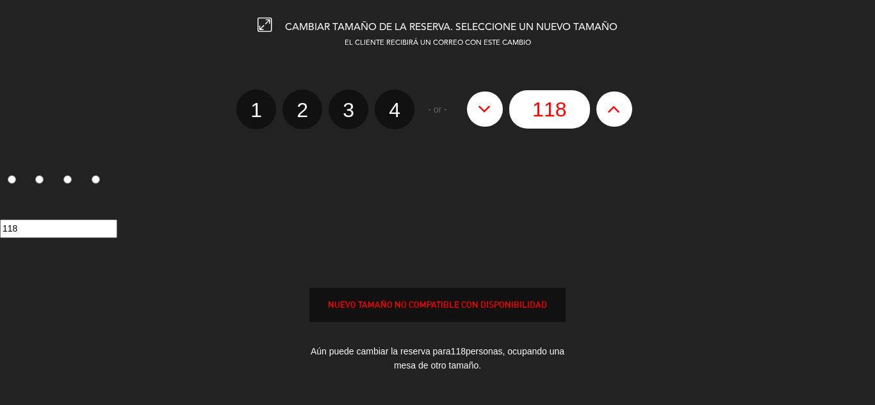
type input "117"
click at [482, 108] on icon at bounding box center [484, 109] width 13 height 20
type input "116"
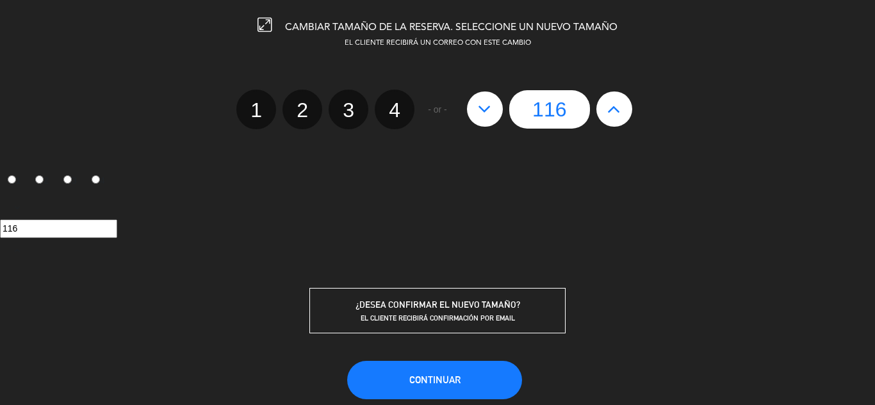
click at [482, 108] on icon at bounding box center [484, 109] width 13 height 20
type input "115"
click at [482, 108] on icon at bounding box center [484, 109] width 13 height 20
type input "114"
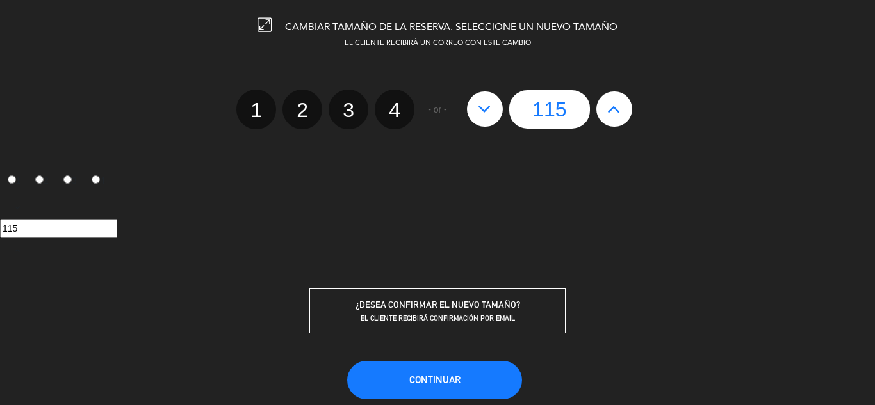
type input "114"
click at [427, 371] on button "Continuar" at bounding box center [434, 380] width 175 height 38
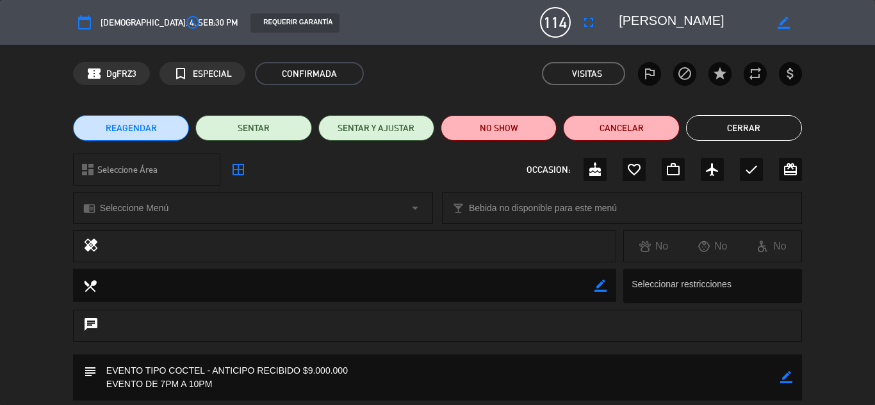
click at [765, 129] on button "Cerrar" at bounding box center [744, 128] width 116 height 26
